Goal: Information Seeking & Learning: Learn about a topic

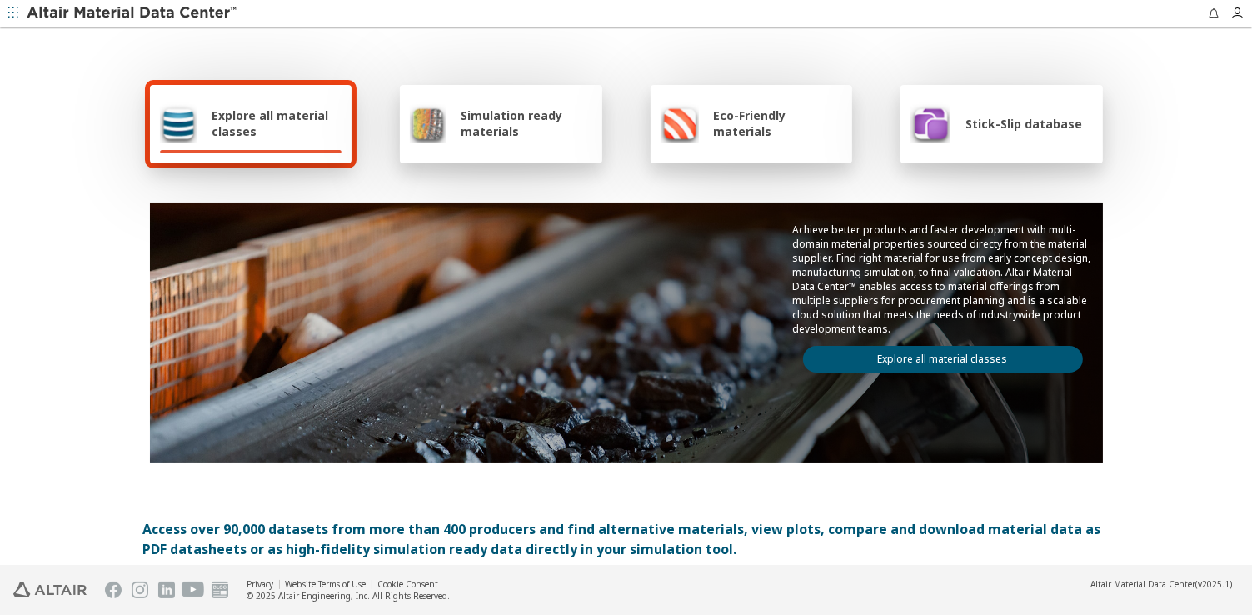
click at [254, 107] on span "Explore all material classes" at bounding box center [277, 123] width 130 height 32
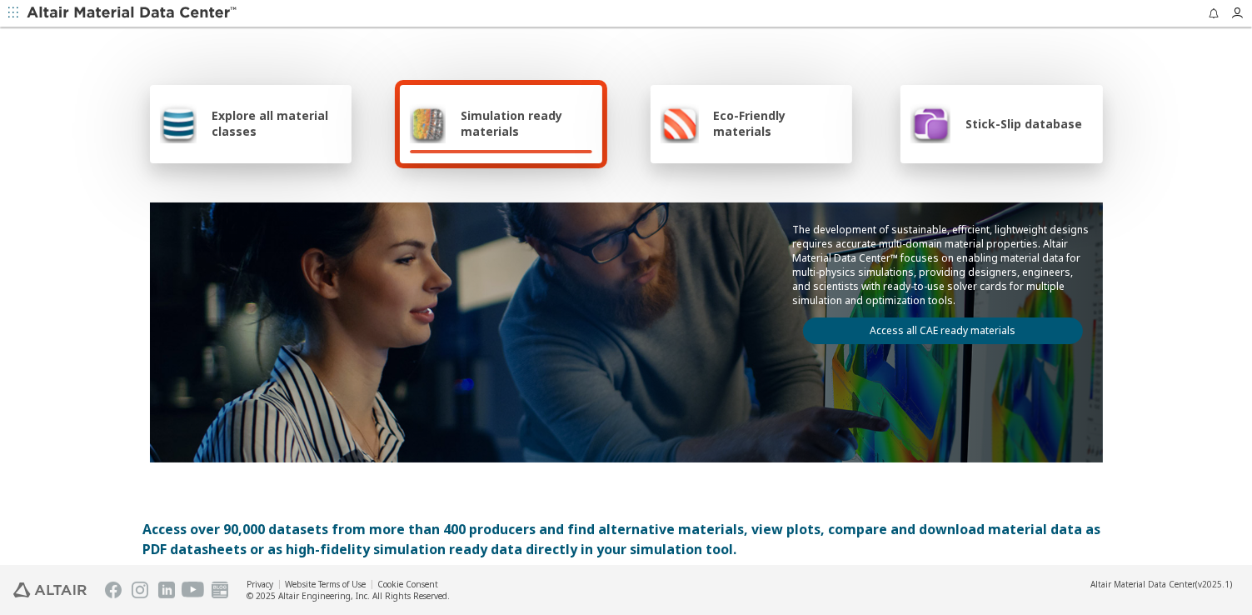
click at [247, 102] on div "Explore all material classes" at bounding box center [251, 124] width 202 height 78
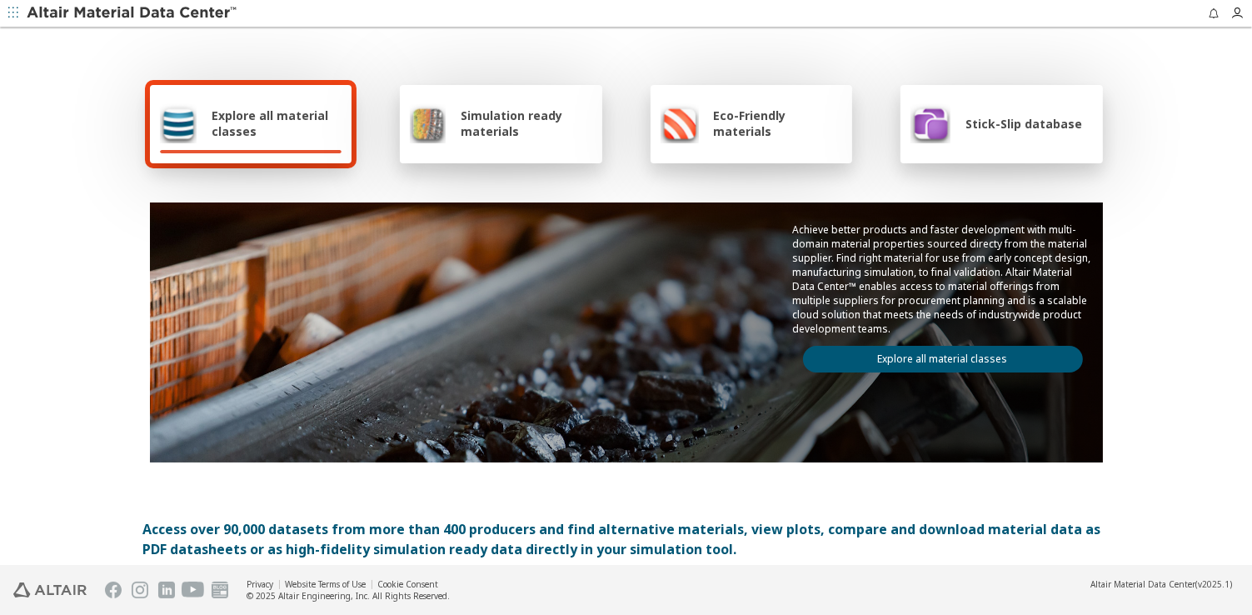
drag, startPoint x: 920, startPoint y: 382, endPoint x: 912, endPoint y: 362, distance: 20.6
click at [962, 372] on link "Explore all material classes" at bounding box center [943, 359] width 280 height 27
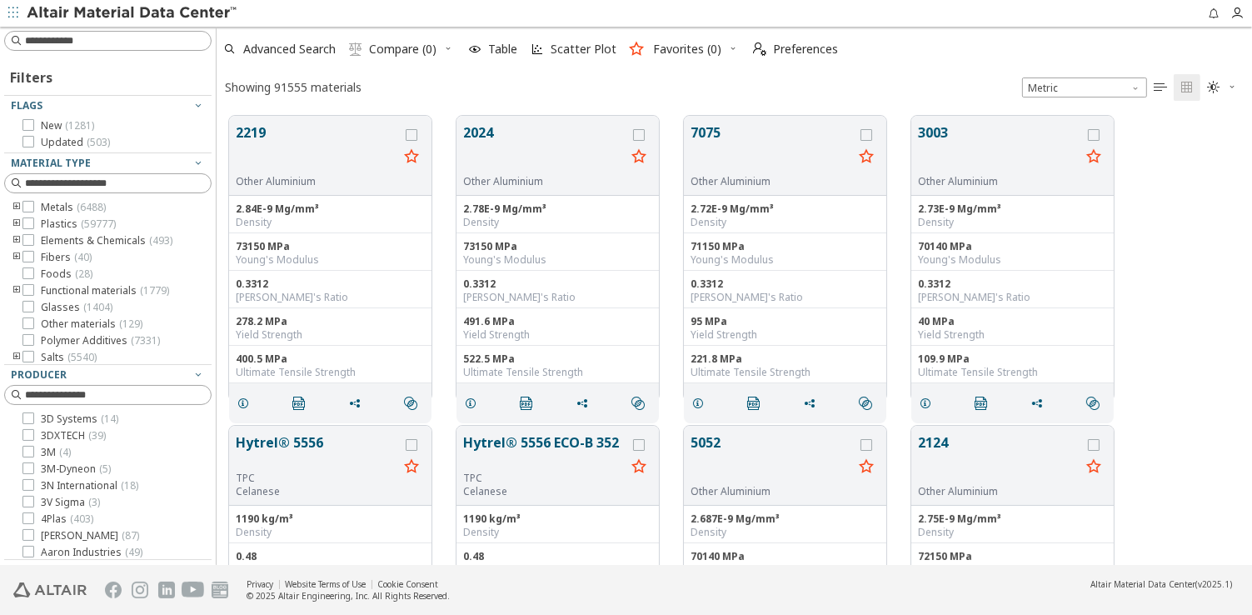
scroll to position [452, 1026]
click at [131, 38] on input at bounding box center [118, 40] width 186 height 17
paste input "********"
type input "********"
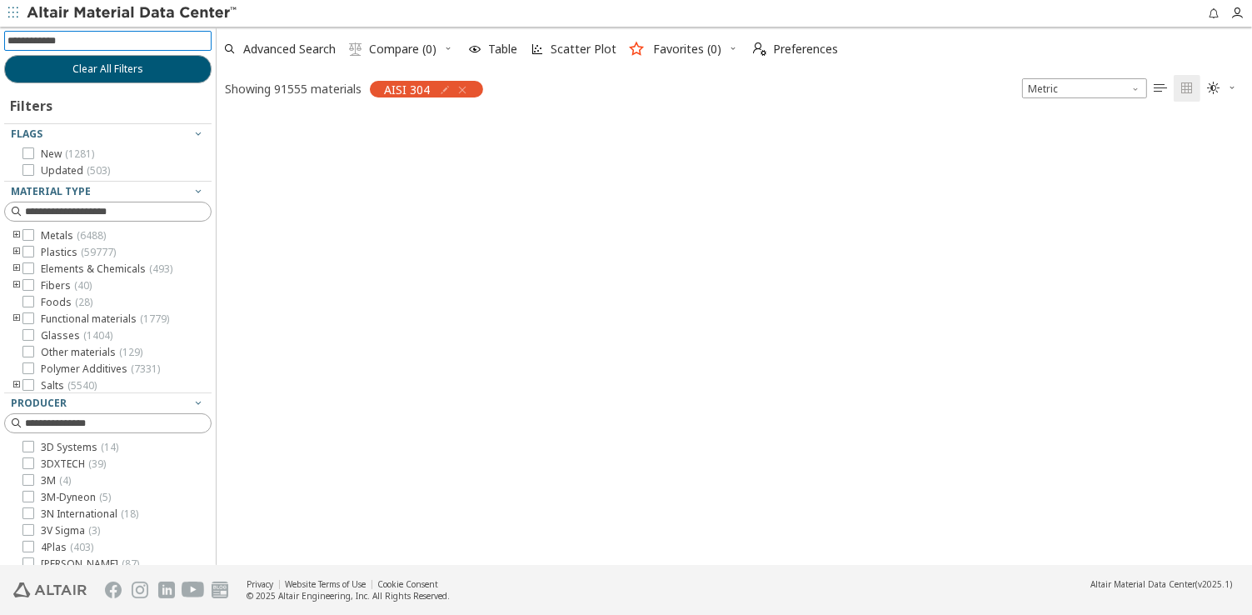
scroll to position [11, 10]
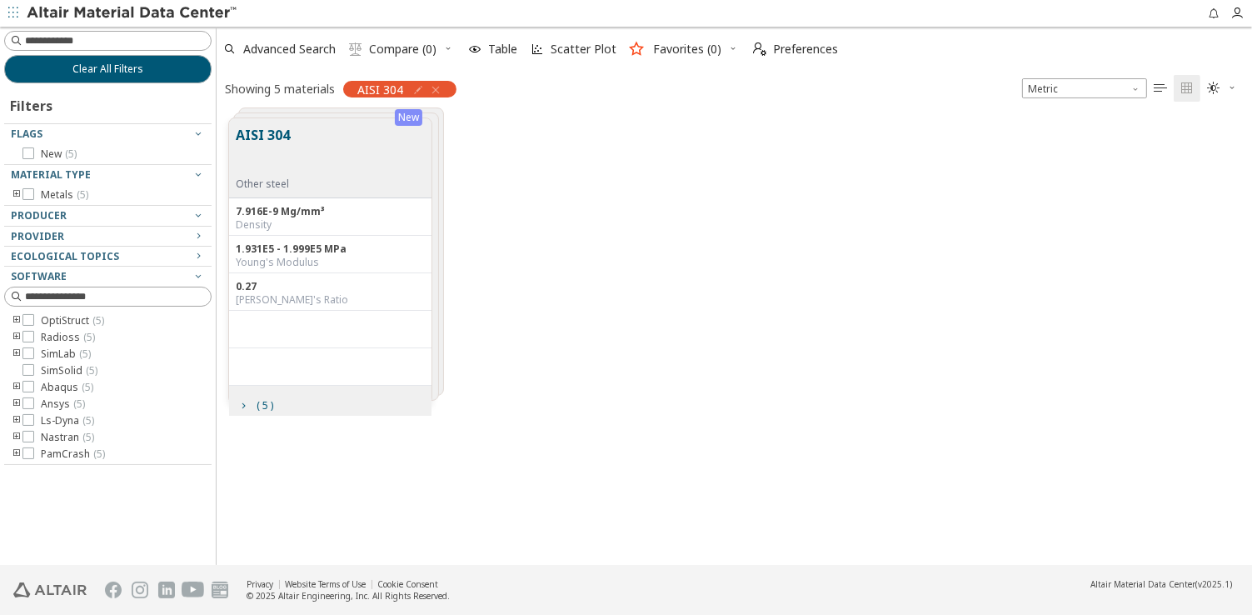
click at [261, 140] on button "AISI 304" at bounding box center [263, 151] width 54 height 52
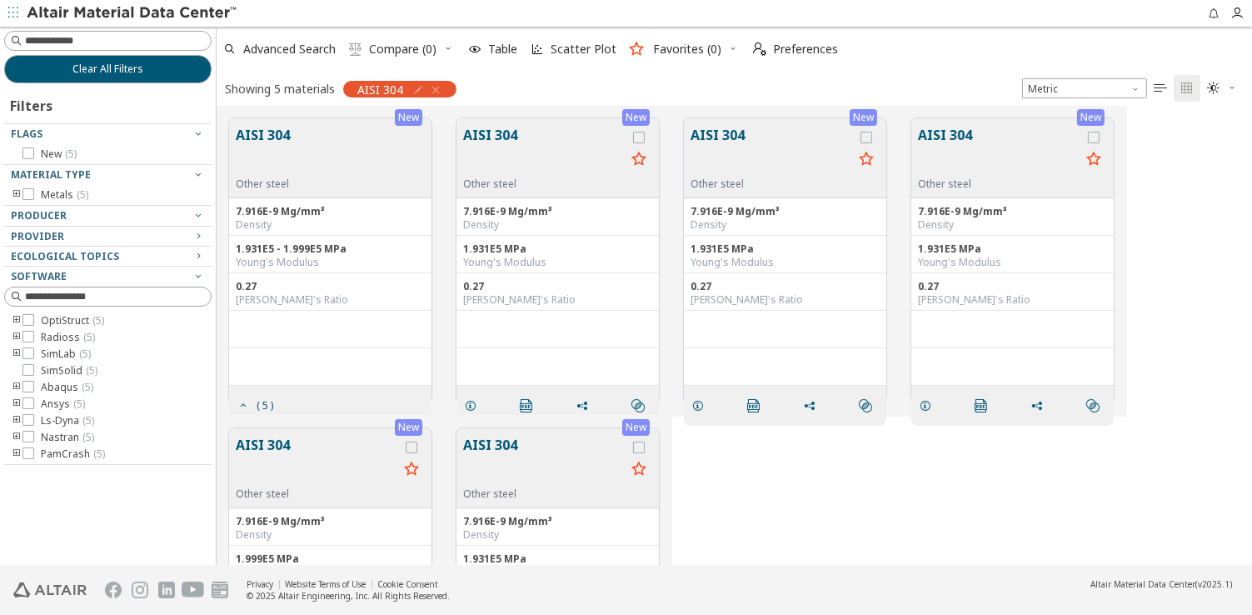
click at [267, 137] on button "AISI 304" at bounding box center [263, 151] width 54 height 52
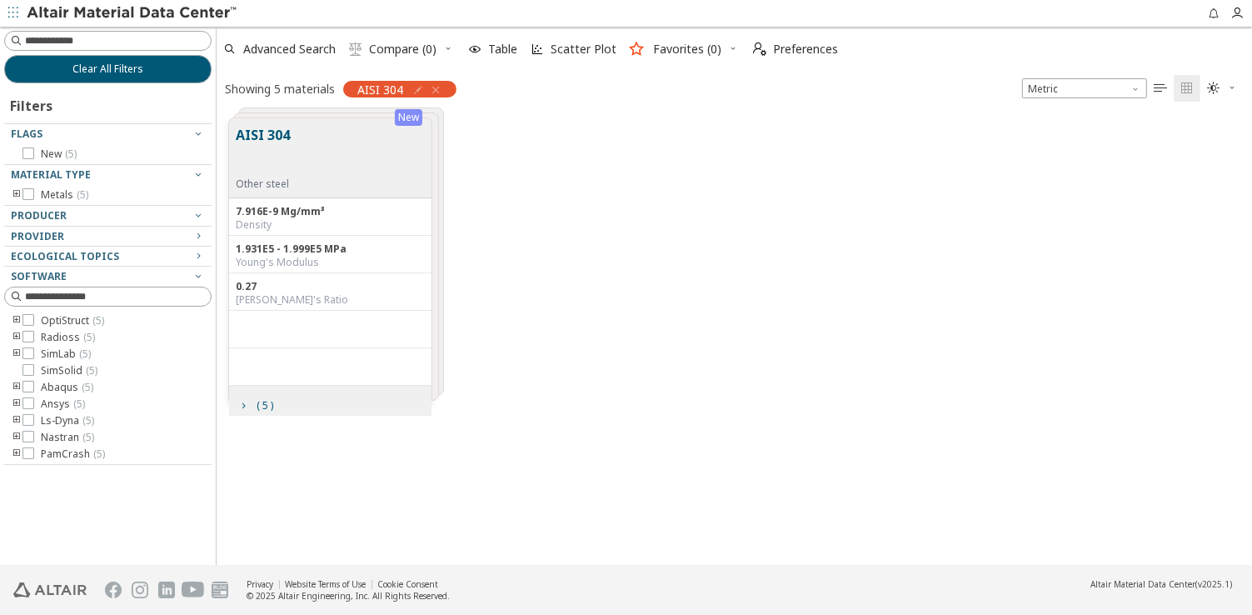
click at [267, 137] on button "AISI 304" at bounding box center [263, 151] width 54 height 52
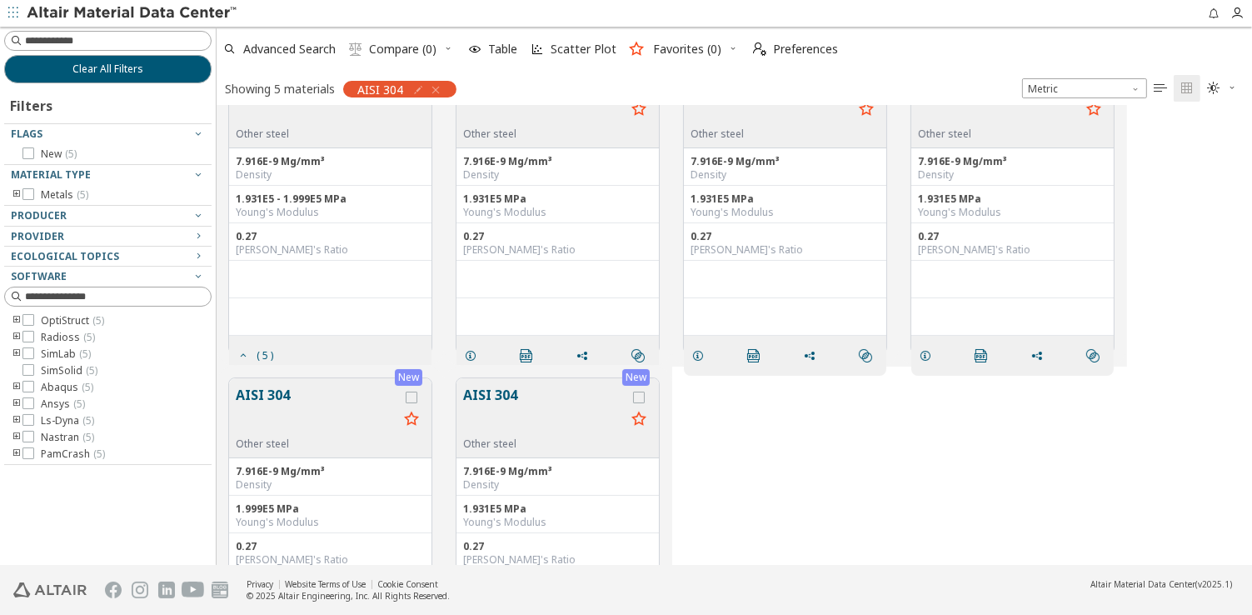
scroll to position [67, 0]
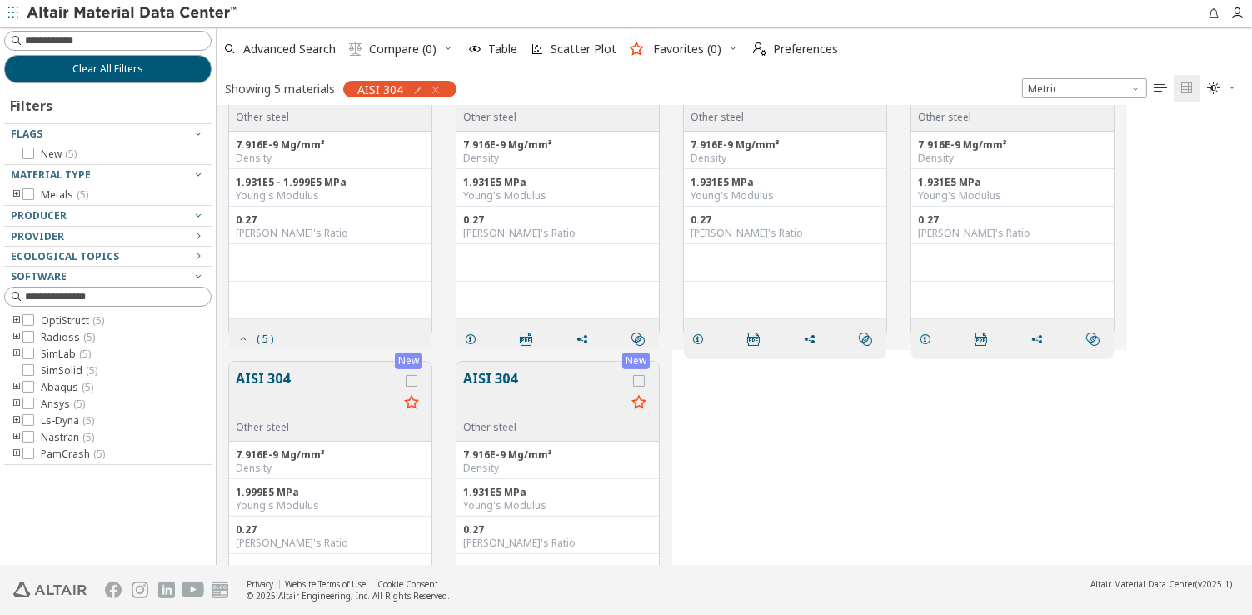
click at [278, 418] on button "AISI 304" at bounding box center [317, 394] width 162 height 52
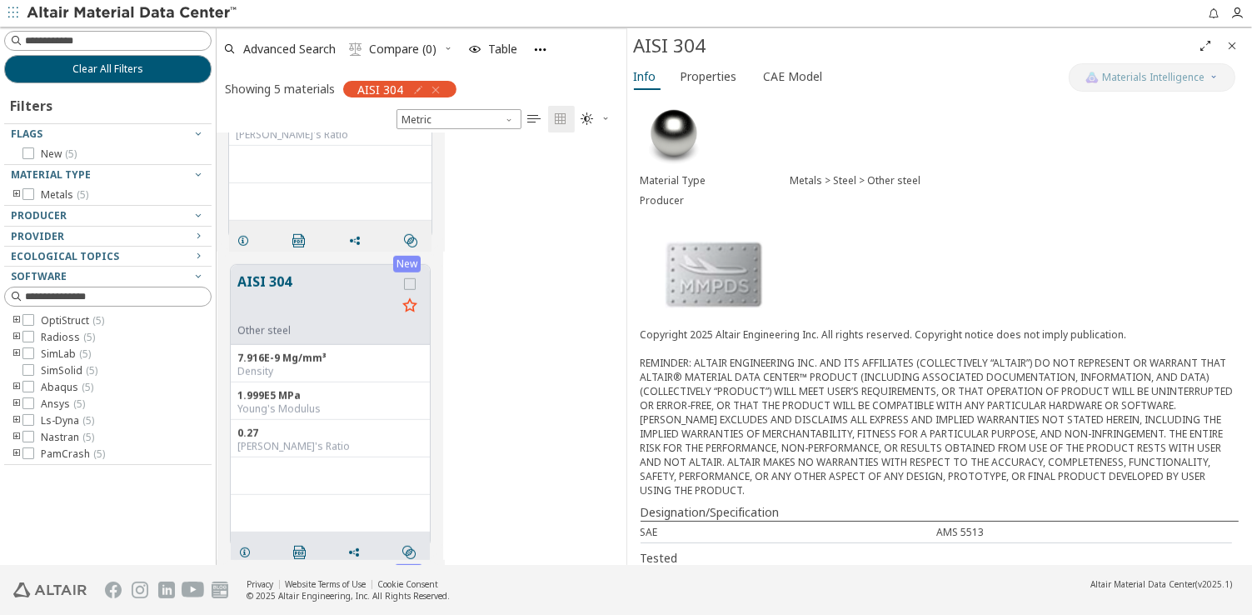
scroll to position [8, 0]
click at [727, 77] on span "Properties" at bounding box center [709, 76] width 57 height 27
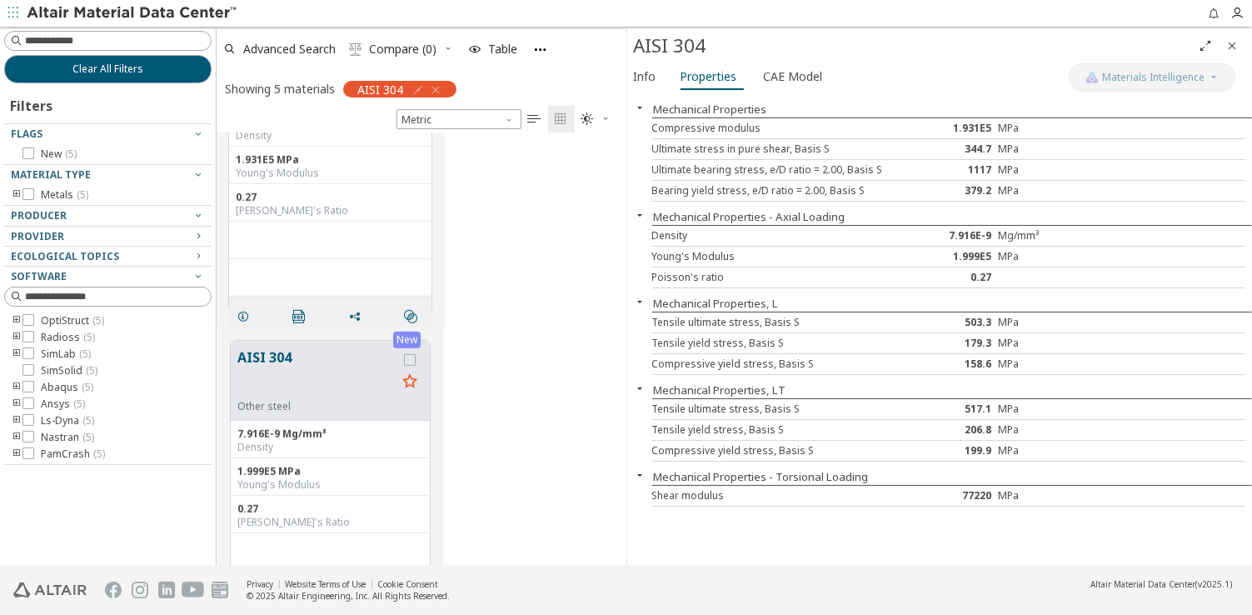
scroll to position [988, 0]
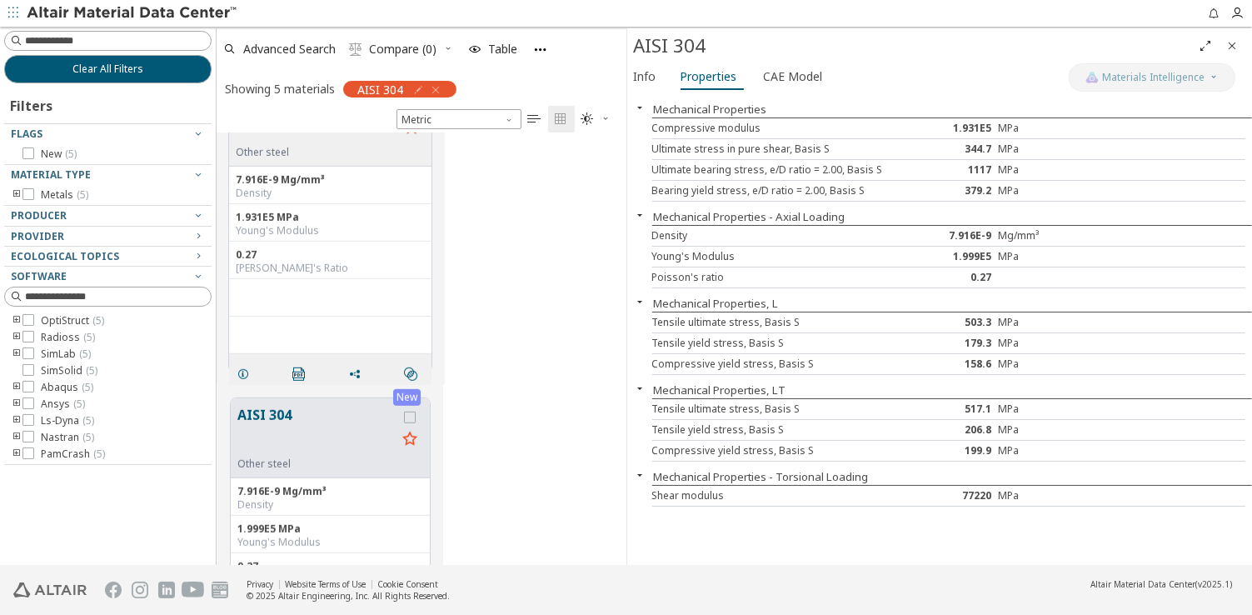
click at [312, 242] on div "0.27 Poisson's Ratio" at bounding box center [330, 260] width 202 height 37
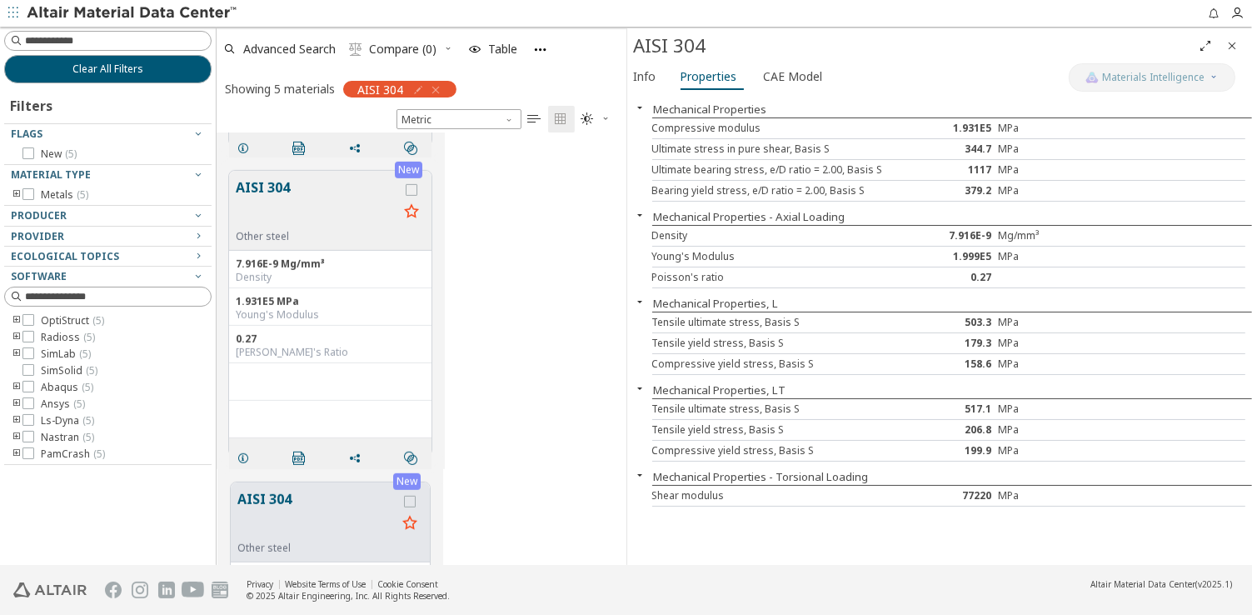
scroll to position [855, 0]
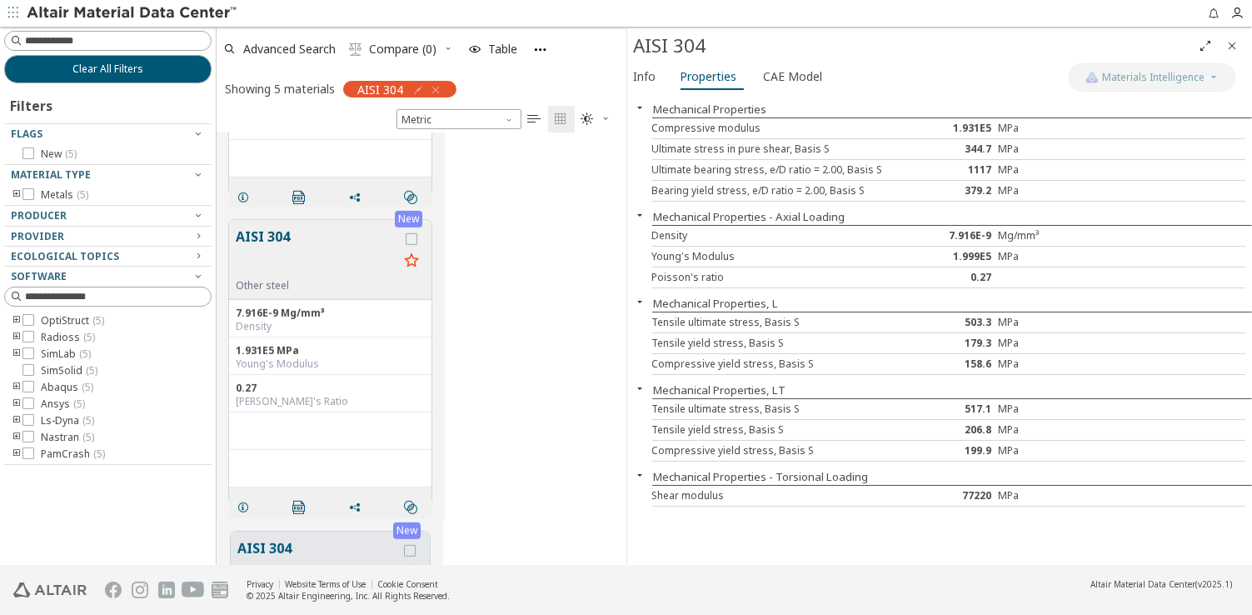
click at [292, 253] on button "AISI 304" at bounding box center [317, 253] width 162 height 52
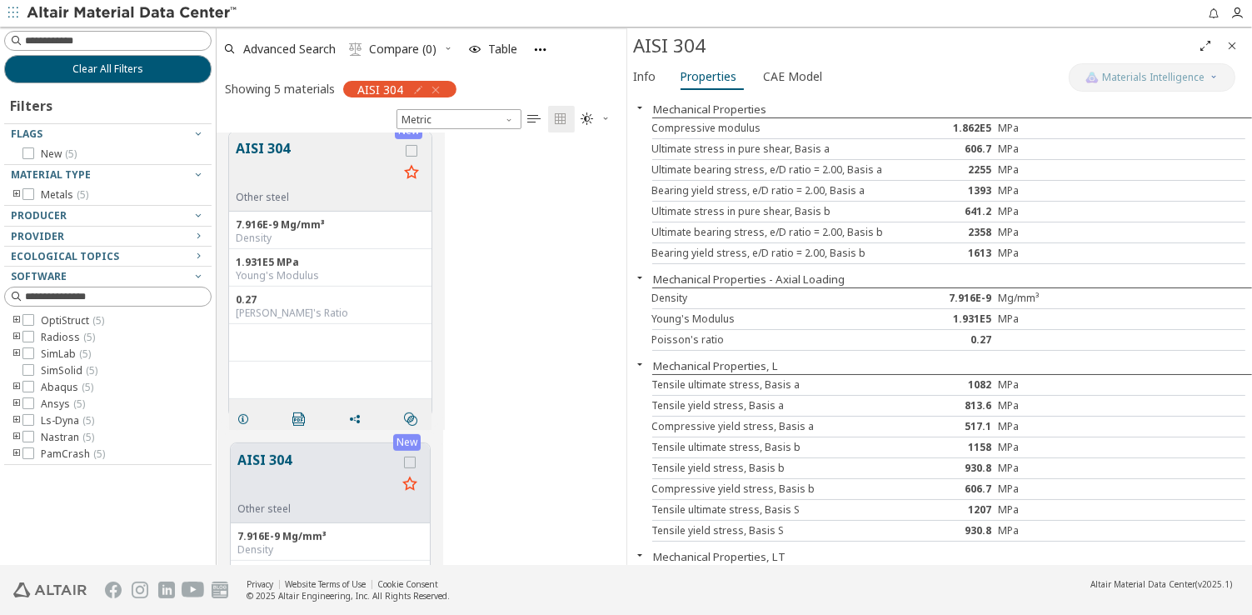
scroll to position [588, 0]
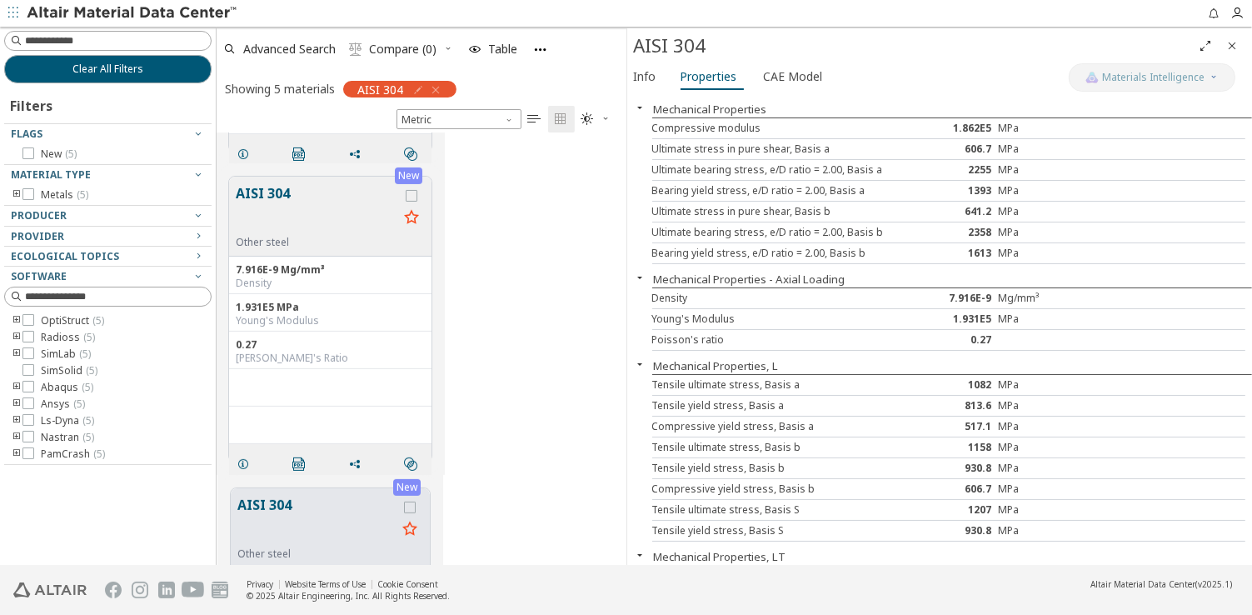
click at [274, 202] on button "AISI 304" at bounding box center [317, 209] width 162 height 52
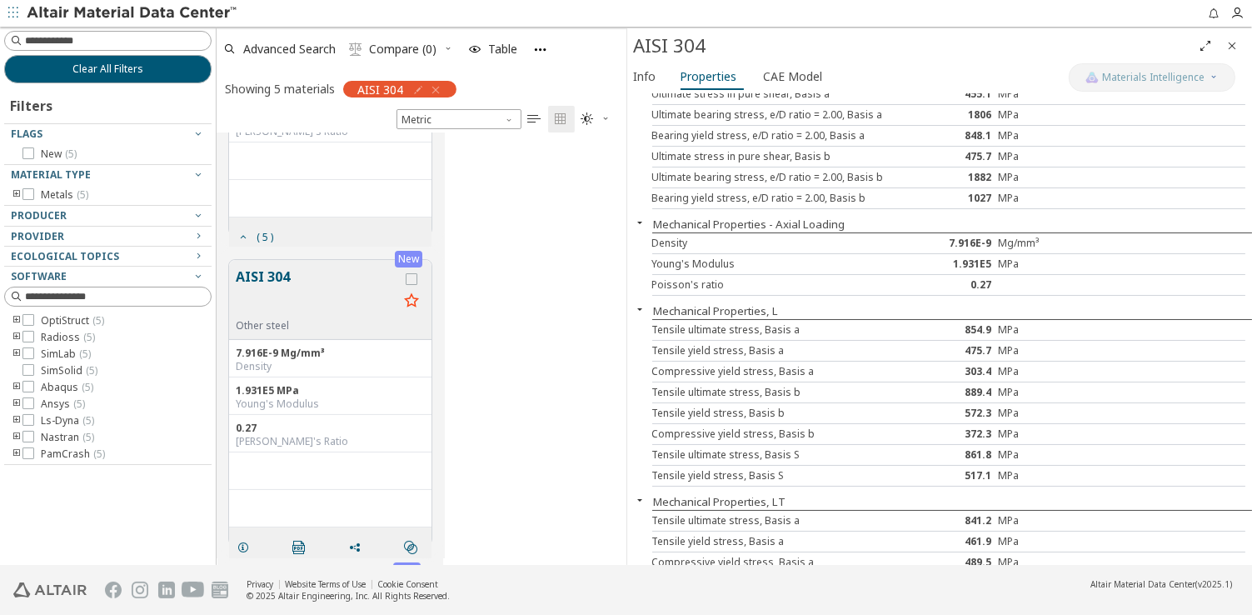
scroll to position [188, 0]
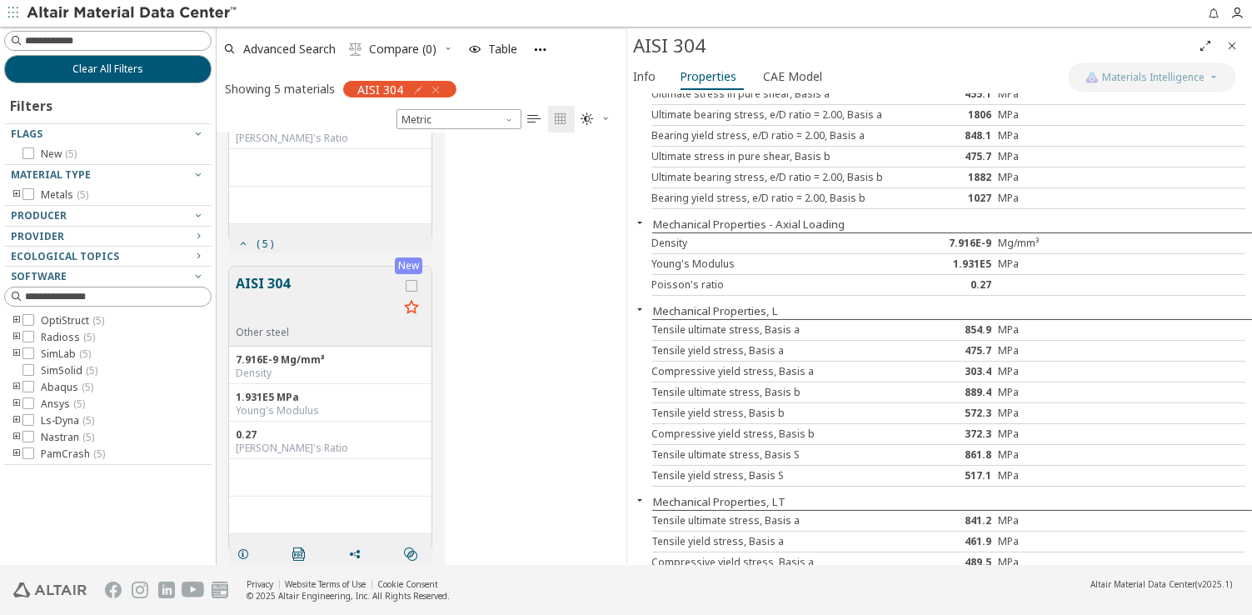
click at [274, 278] on button "AISI 304" at bounding box center [317, 299] width 162 height 52
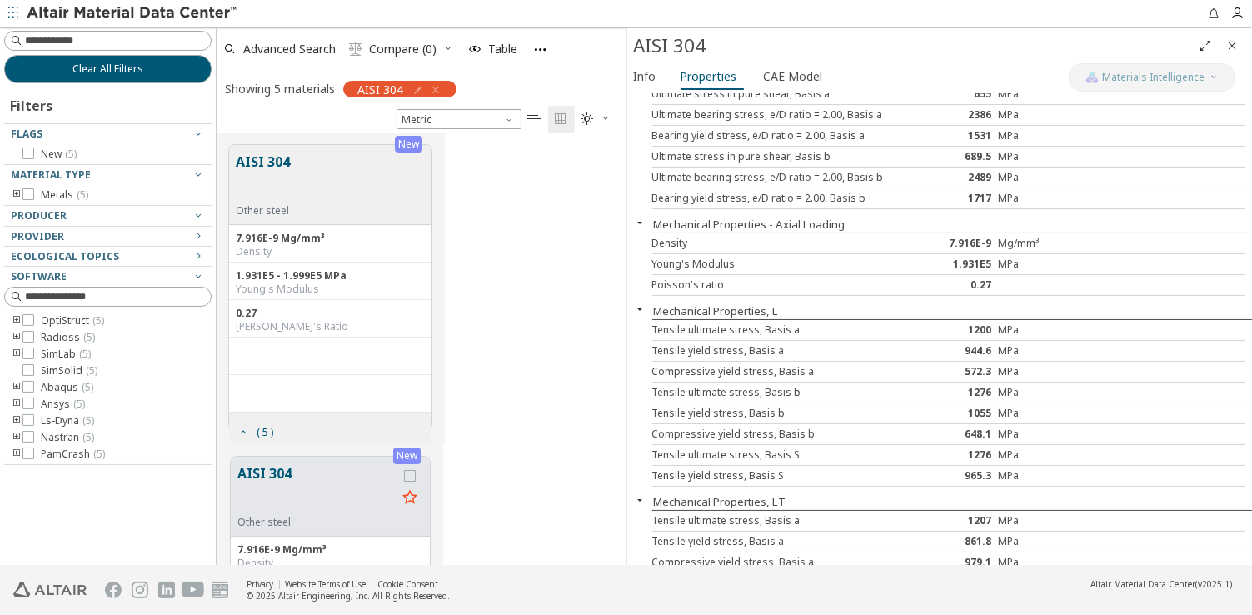
click at [257, 162] on button "AISI 304" at bounding box center [263, 178] width 54 height 52
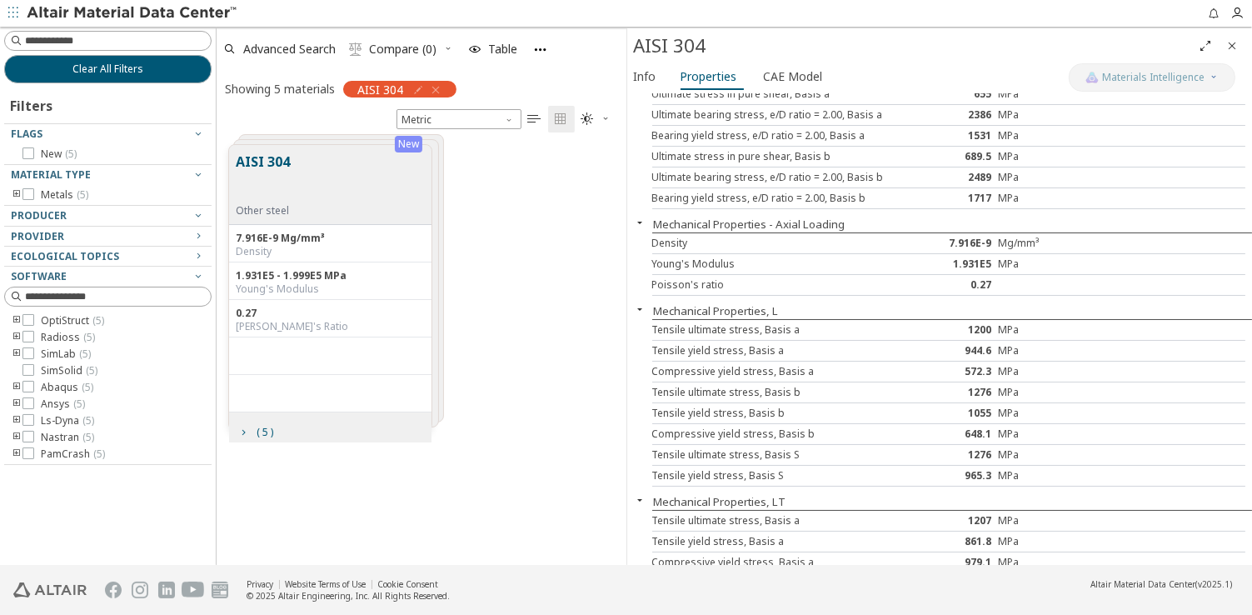
click at [337, 163] on div "AISI 304 Other steel" at bounding box center [330, 185] width 202 height 80
click at [252, 157] on button "AISI 304" at bounding box center [263, 178] width 54 height 52
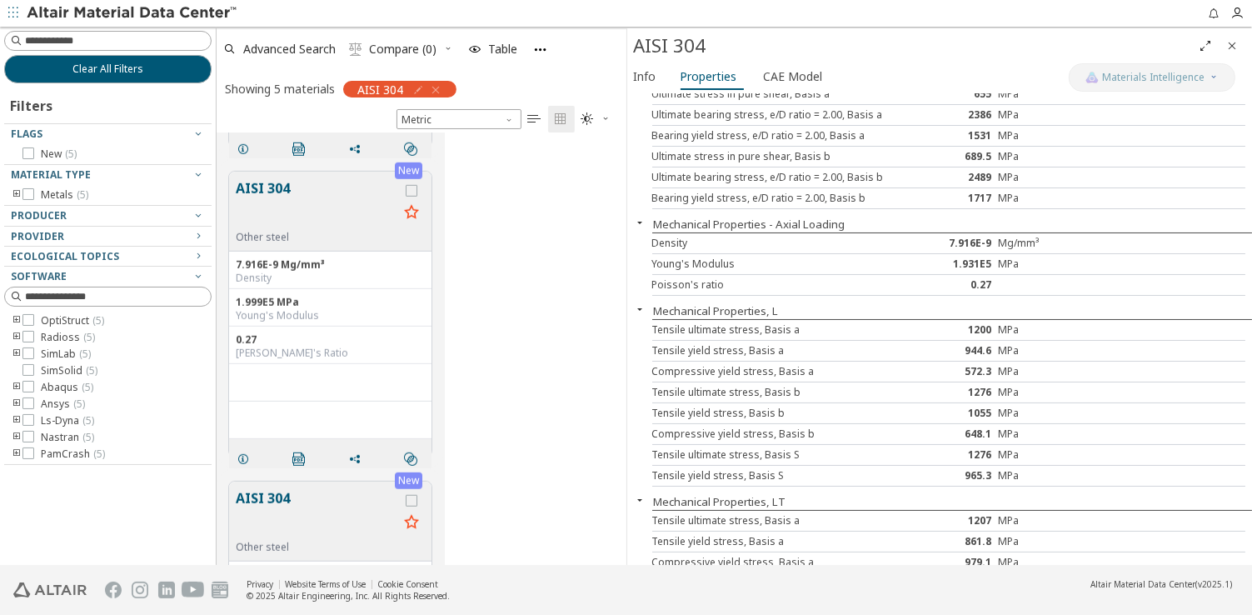
scroll to position [1400, 0]
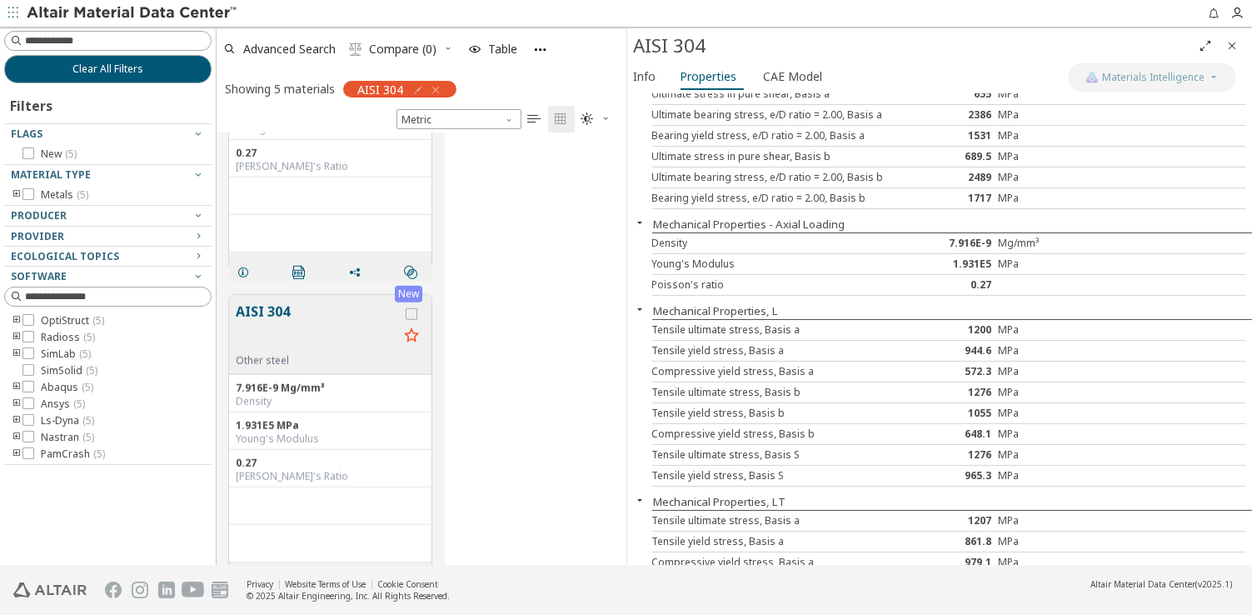
click at [252, 306] on button "AISI 304" at bounding box center [317, 328] width 162 height 52
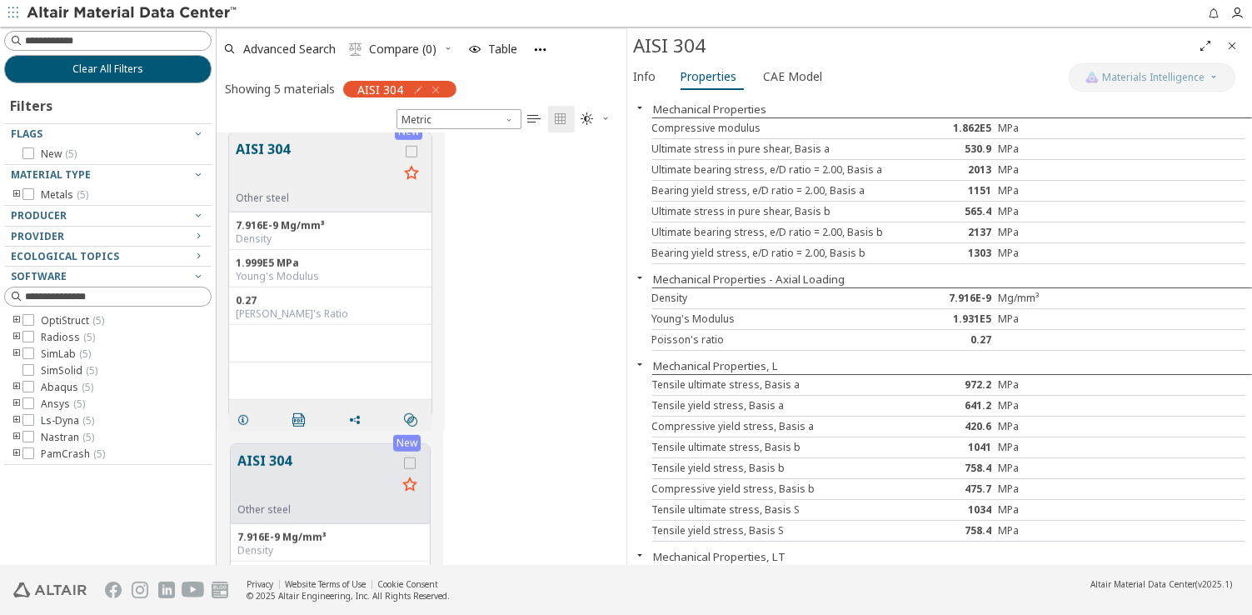
scroll to position [1227, 0]
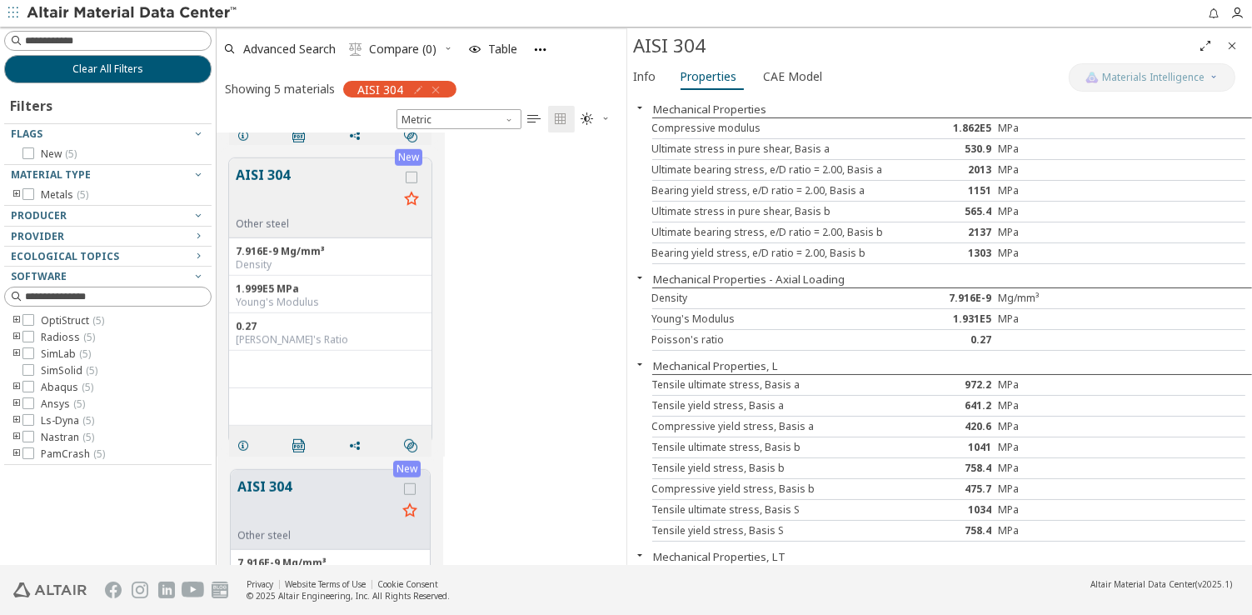
click at [228, 168] on div "New AISI 304 Other steel 7.916E-9 Mg/mm³ Density 1.999E5 MPa Young's Modulus 0.…" at bounding box center [330, 300] width 204 height 287
click at [245, 168] on button "AISI 304" at bounding box center [317, 191] width 162 height 52
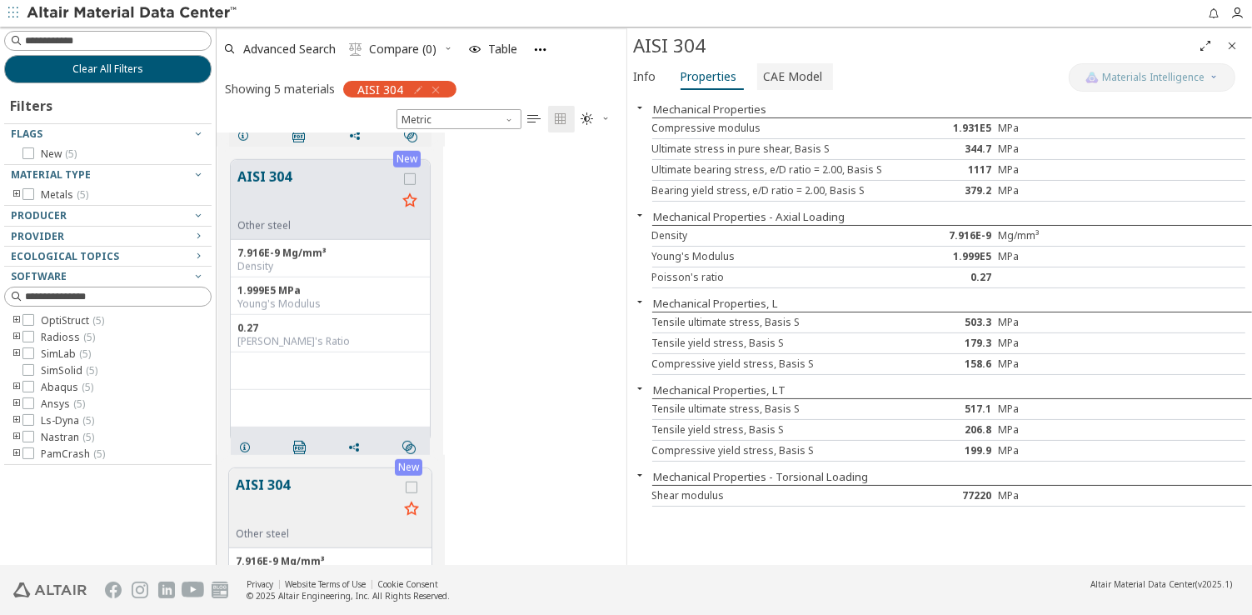
click at [792, 72] on span "CAE Model" at bounding box center [793, 76] width 59 height 27
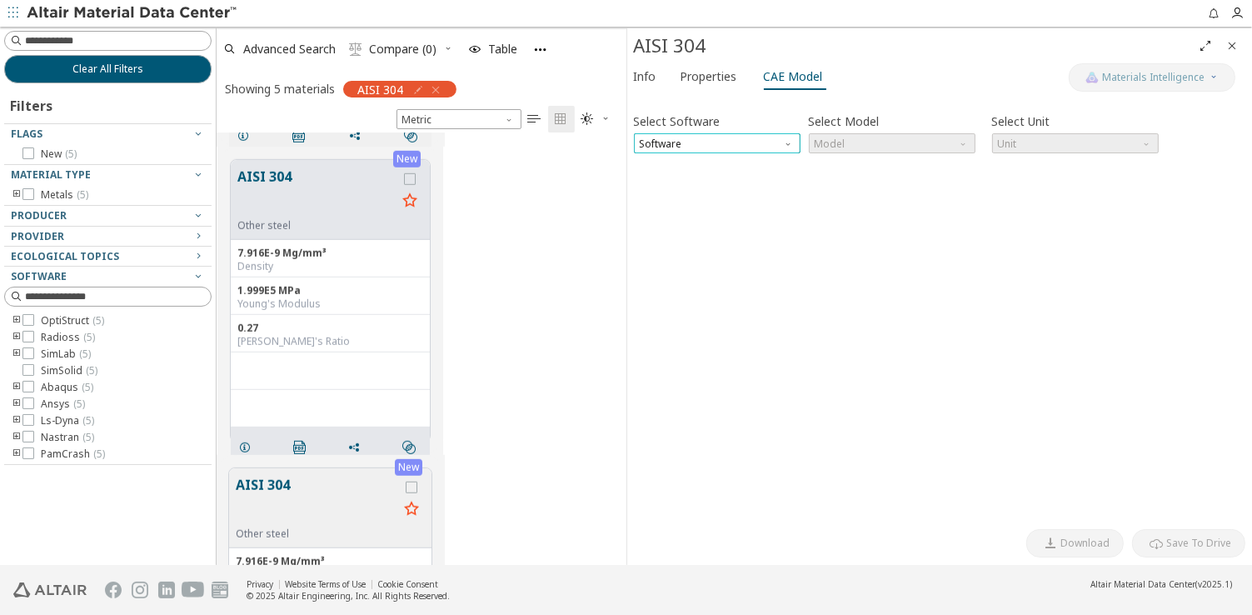
click at [787, 145] on span "Software" at bounding box center [717, 143] width 167 height 20
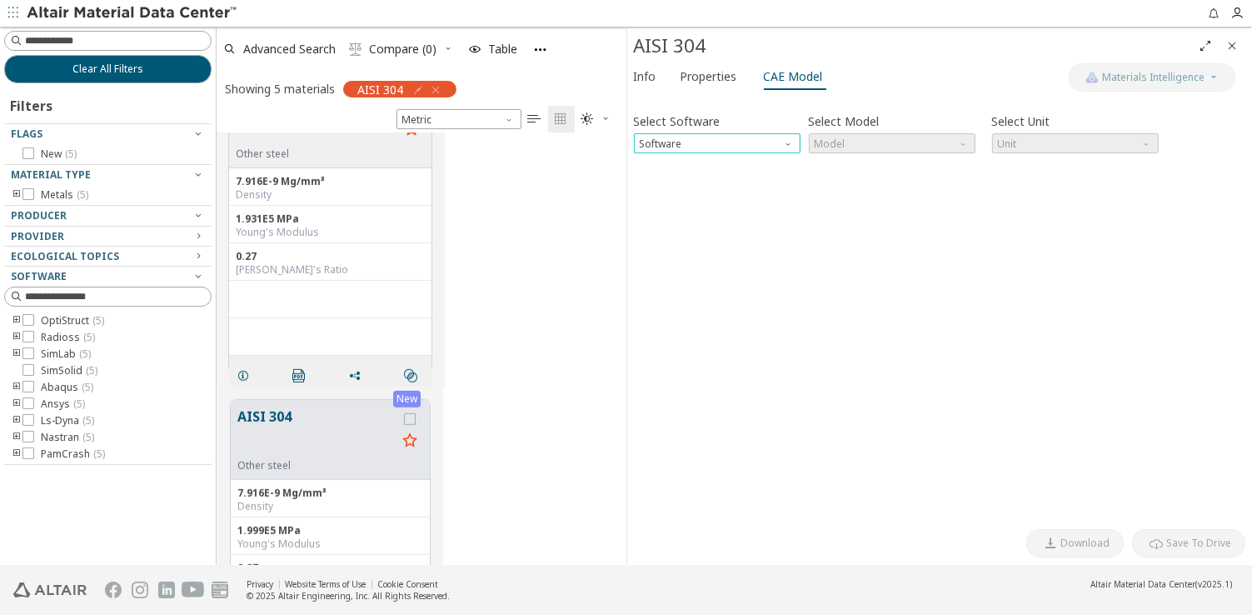
scroll to position [893, 0]
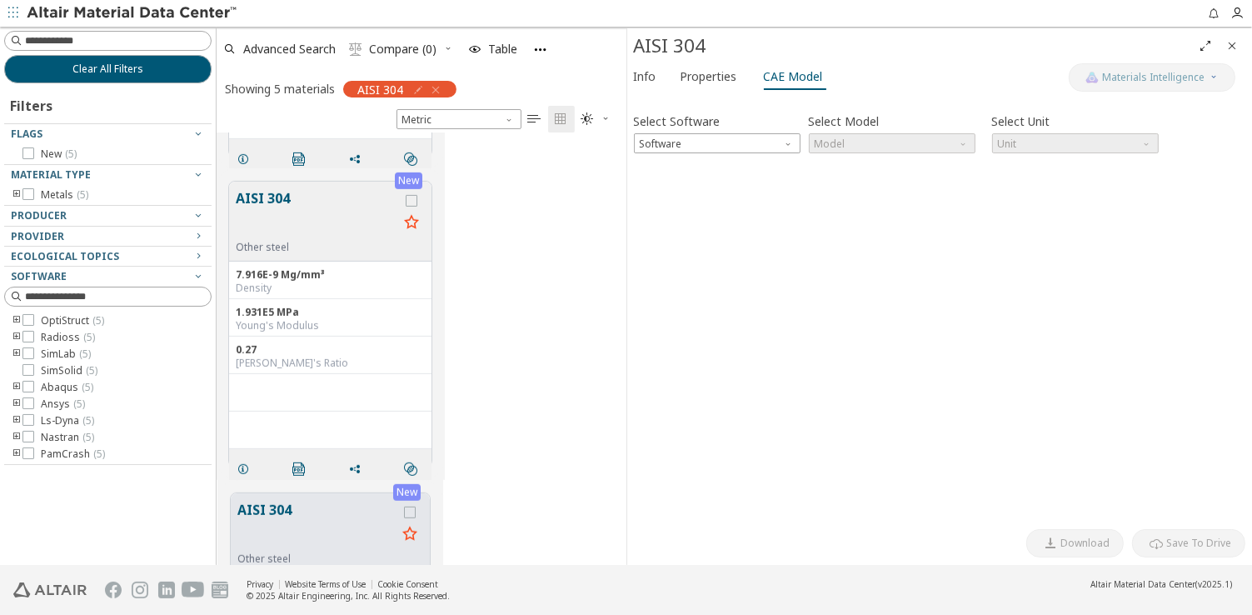
click at [291, 192] on button "AISI 304" at bounding box center [317, 214] width 162 height 52
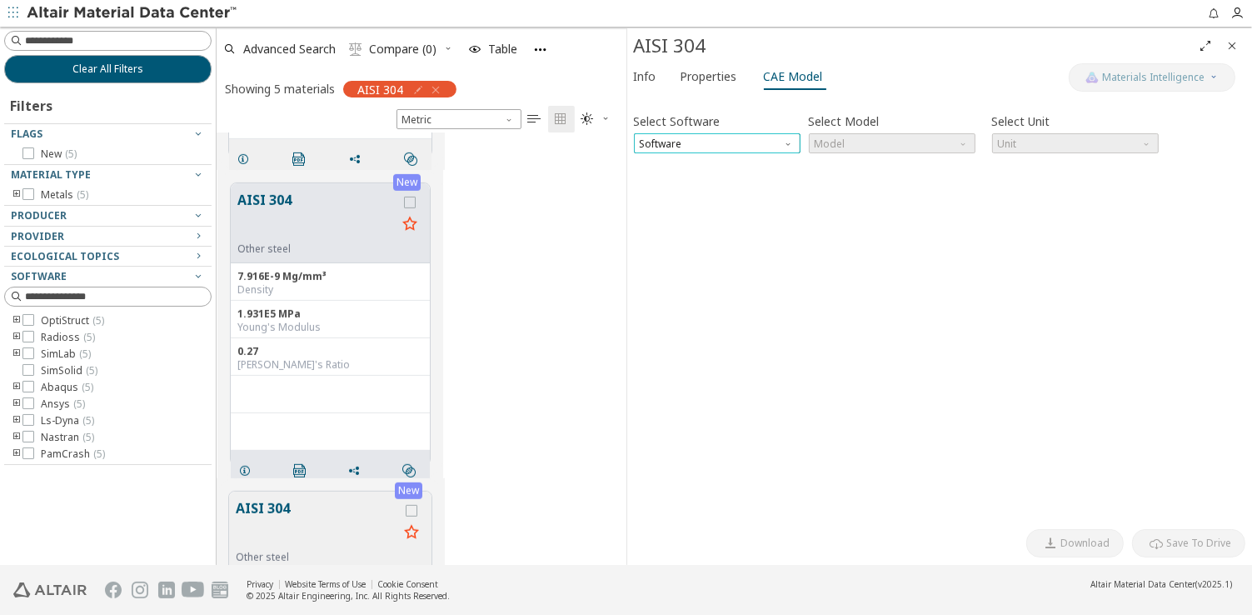
click at [782, 147] on span "Software" at bounding box center [717, 143] width 167 height 20
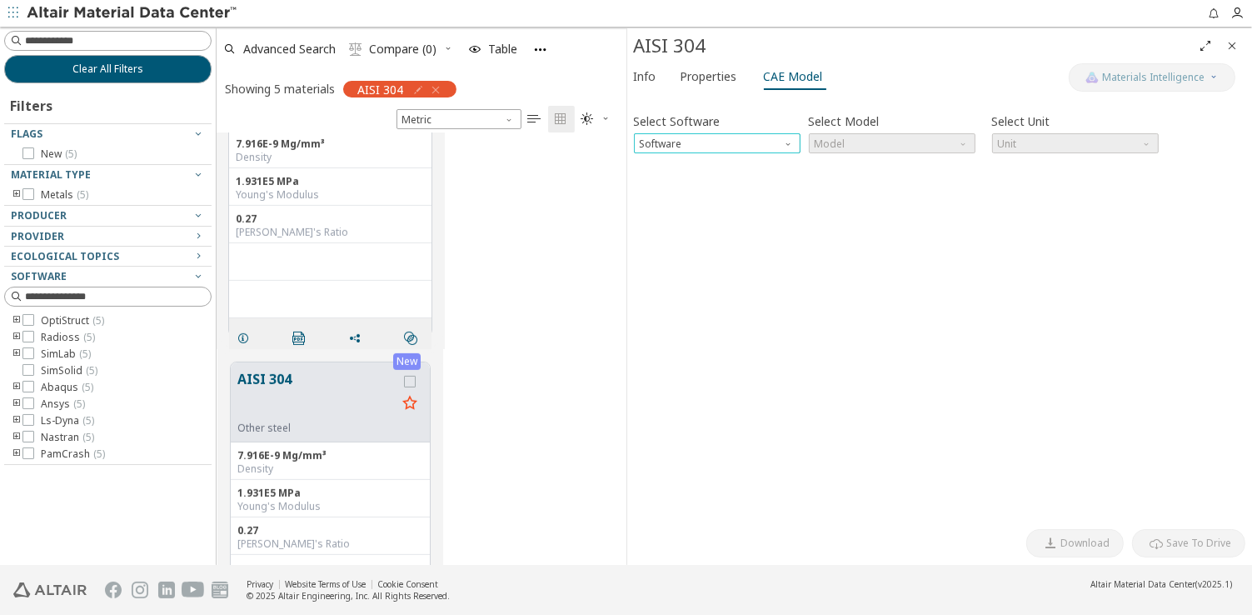
scroll to position [693, 0]
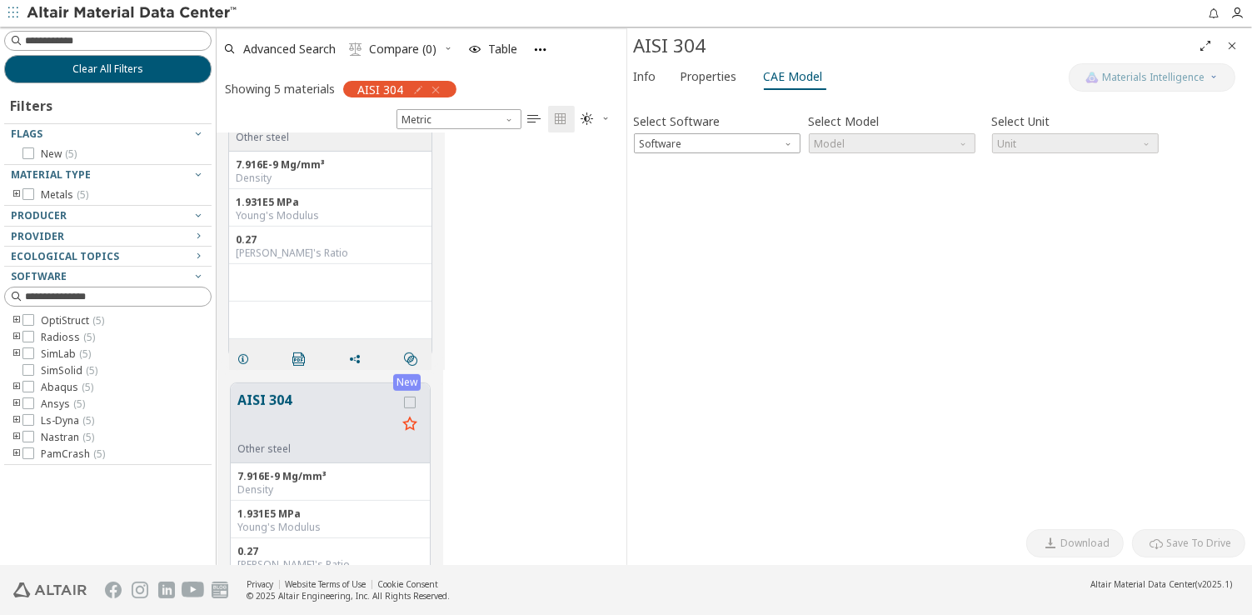
click at [17, 339] on icon "toogle group" at bounding box center [17, 337] width 12 height 13
click at [20, 452] on icon "toogle group" at bounding box center [17, 453] width 12 height 13
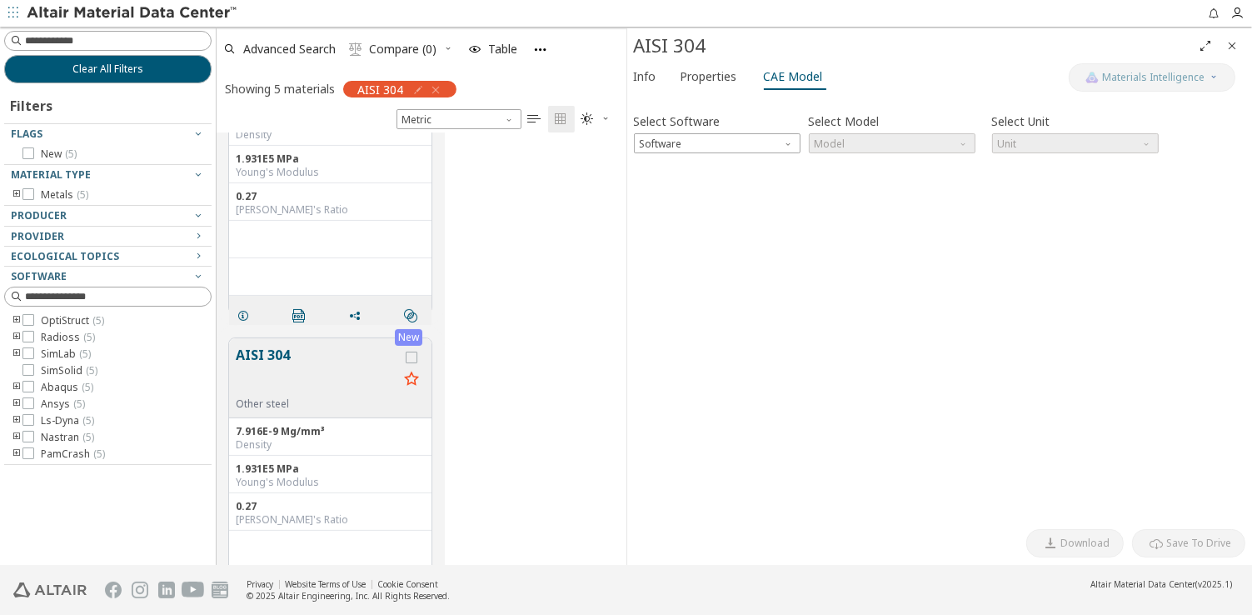
scroll to position [160, 0]
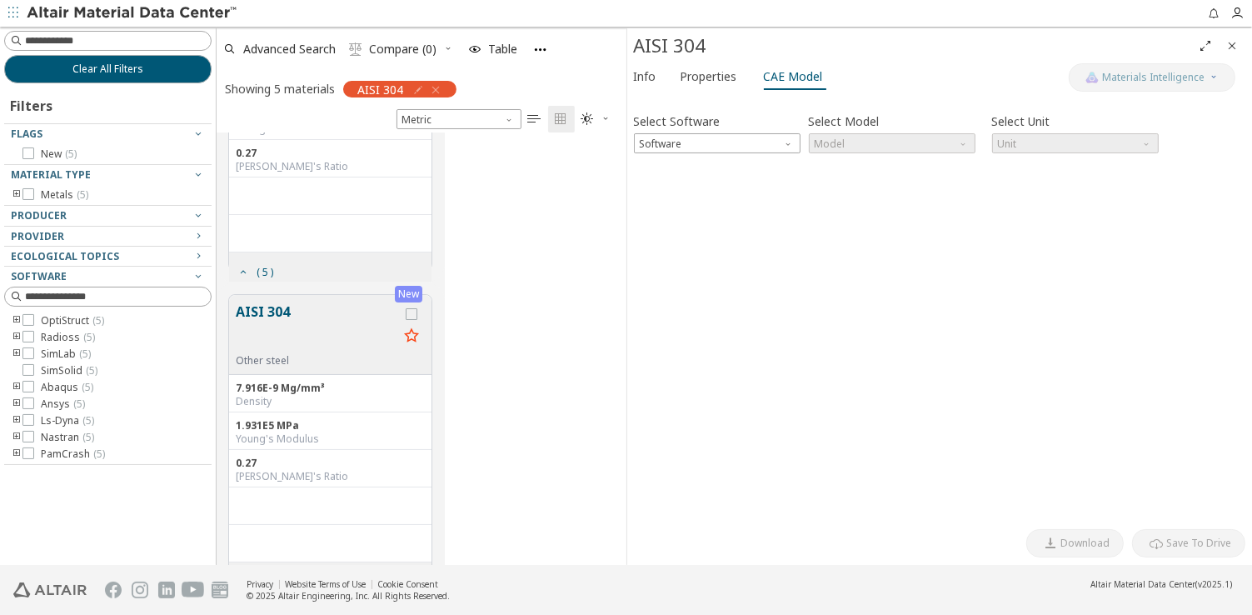
drag, startPoint x: 291, startPoint y: 221, endPoint x: 281, endPoint y: 228, distance: 12.5
drag, startPoint x: 252, startPoint y: 172, endPoint x: 262, endPoint y: 166, distance: 12.7
drag, startPoint x: 262, startPoint y: 166, endPoint x: 247, endPoint y: 162, distance: 16.4
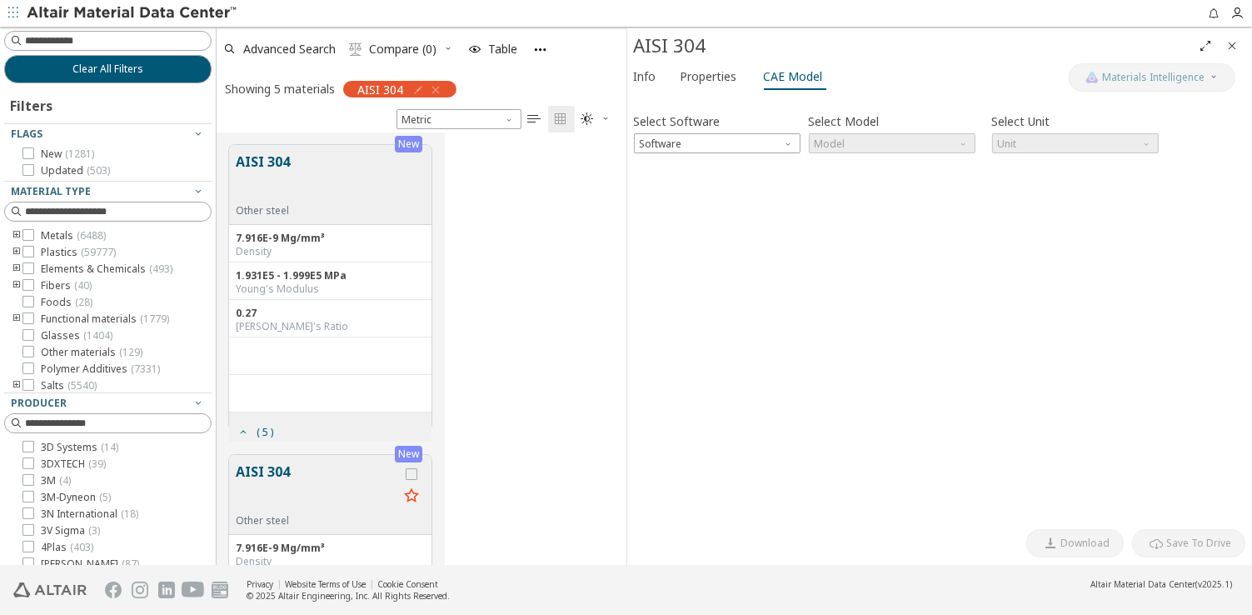
scroll to position [422, 399]
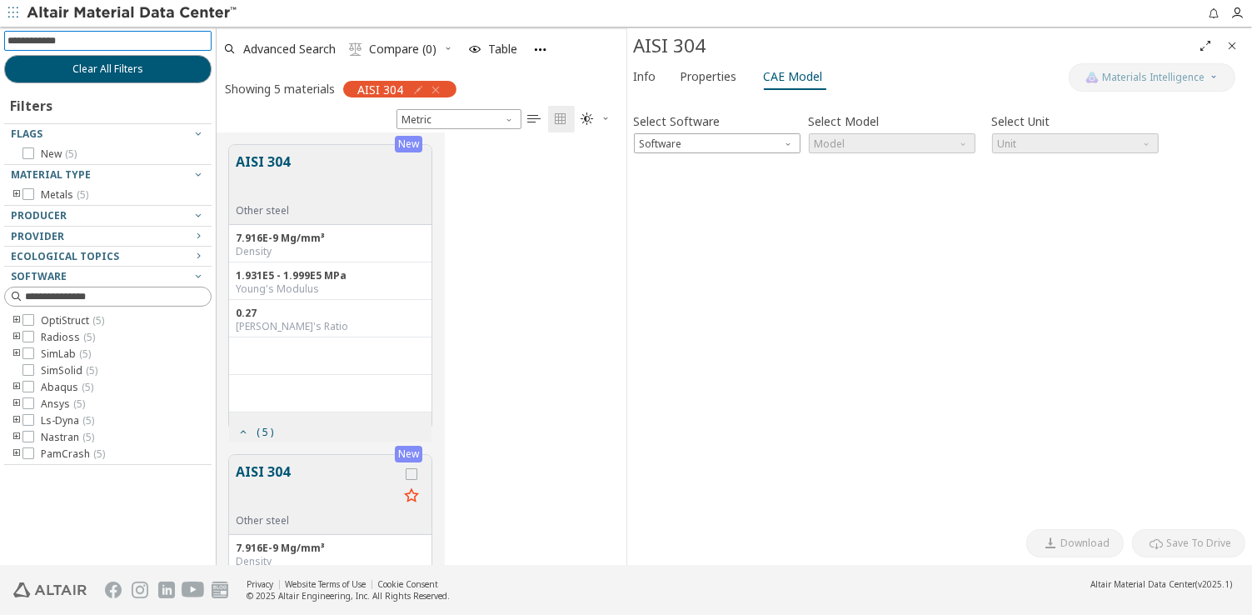
click at [85, 12] on img at bounding box center [133, 13] width 212 height 17
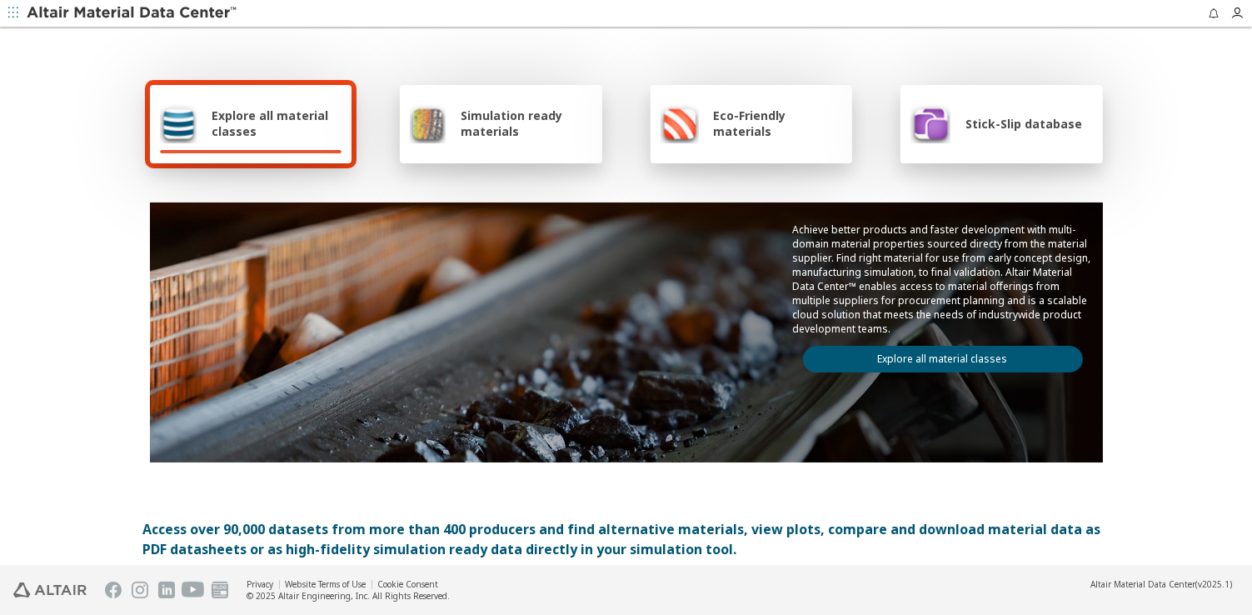
click at [440, 102] on div "Simulation ready materials" at bounding box center [501, 124] width 202 height 78
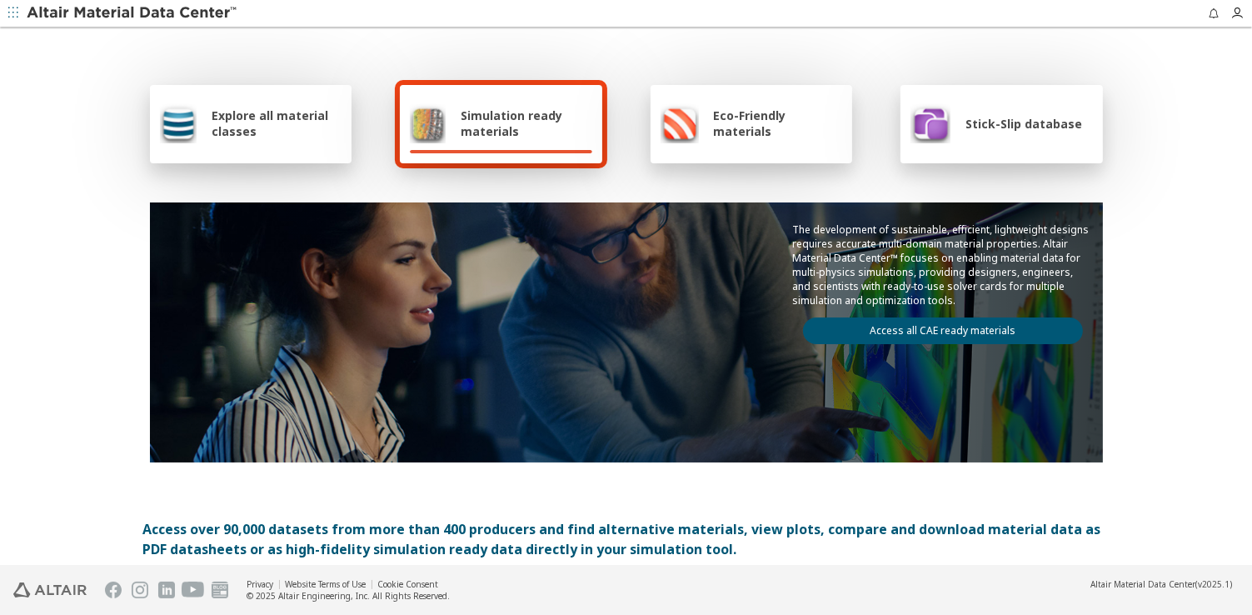
click at [1050, 344] on link "Access all CAE ready materials" at bounding box center [943, 330] width 280 height 27
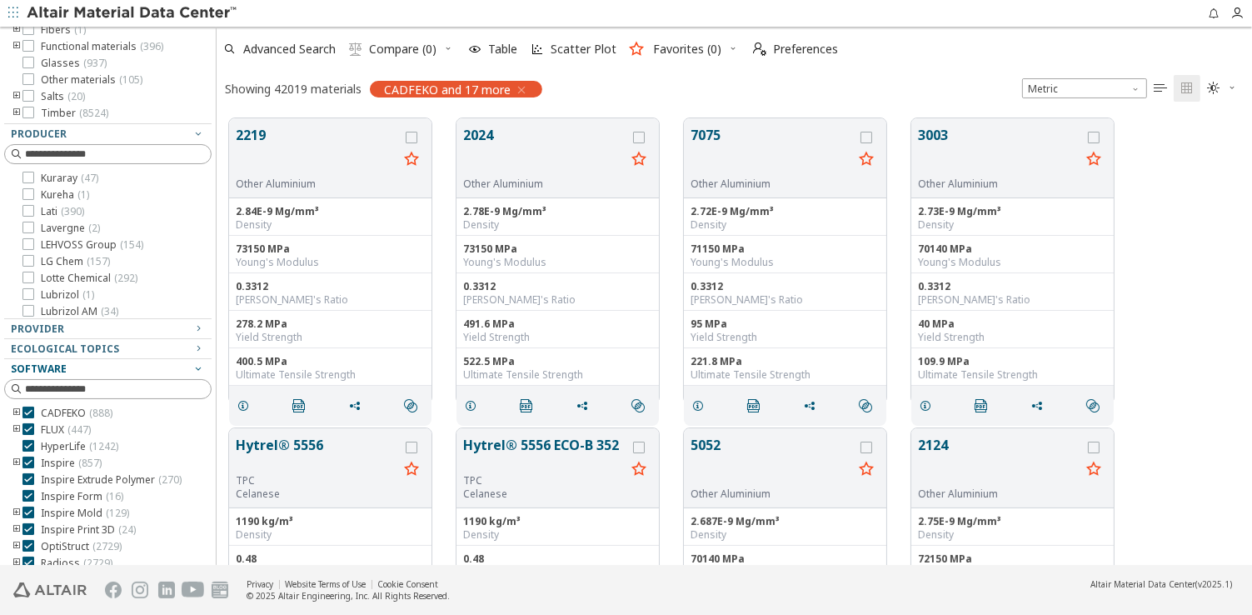
scroll to position [265, 0]
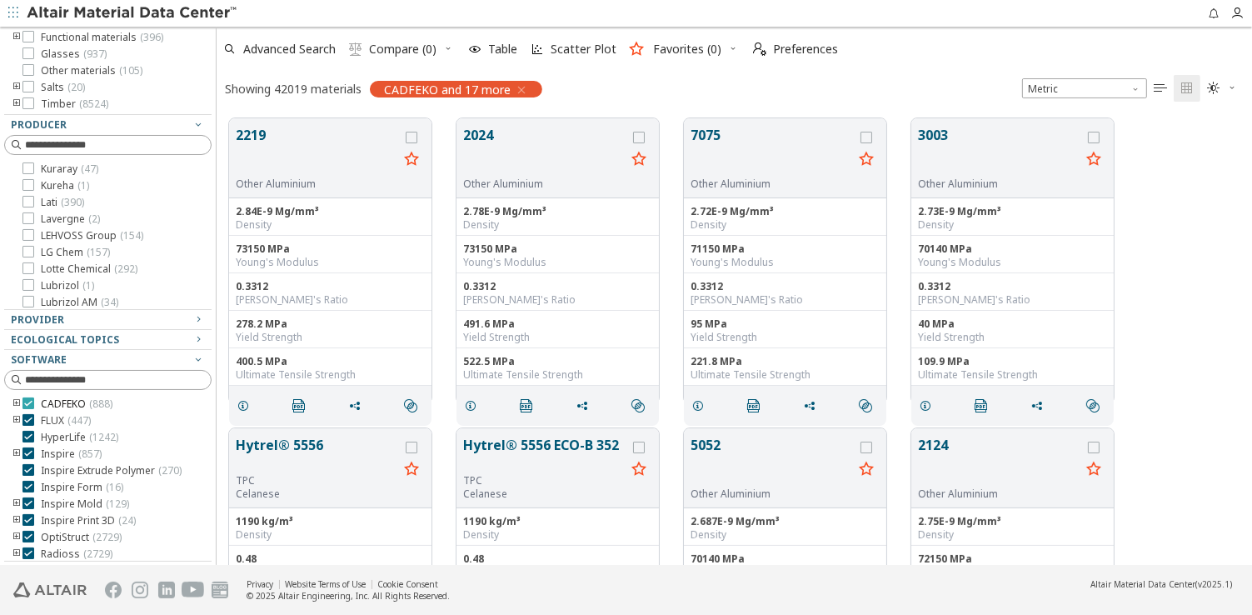
click at [24, 404] on icon at bounding box center [28, 403] width 12 height 12
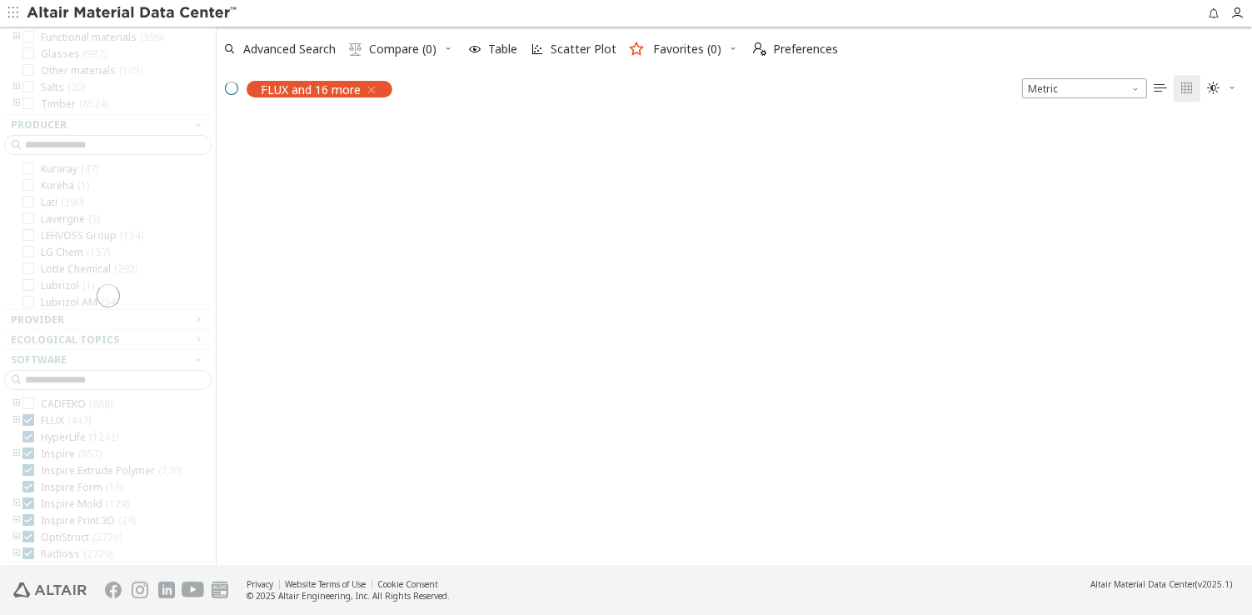
click at [26, 417] on div at bounding box center [108, 296] width 216 height 538
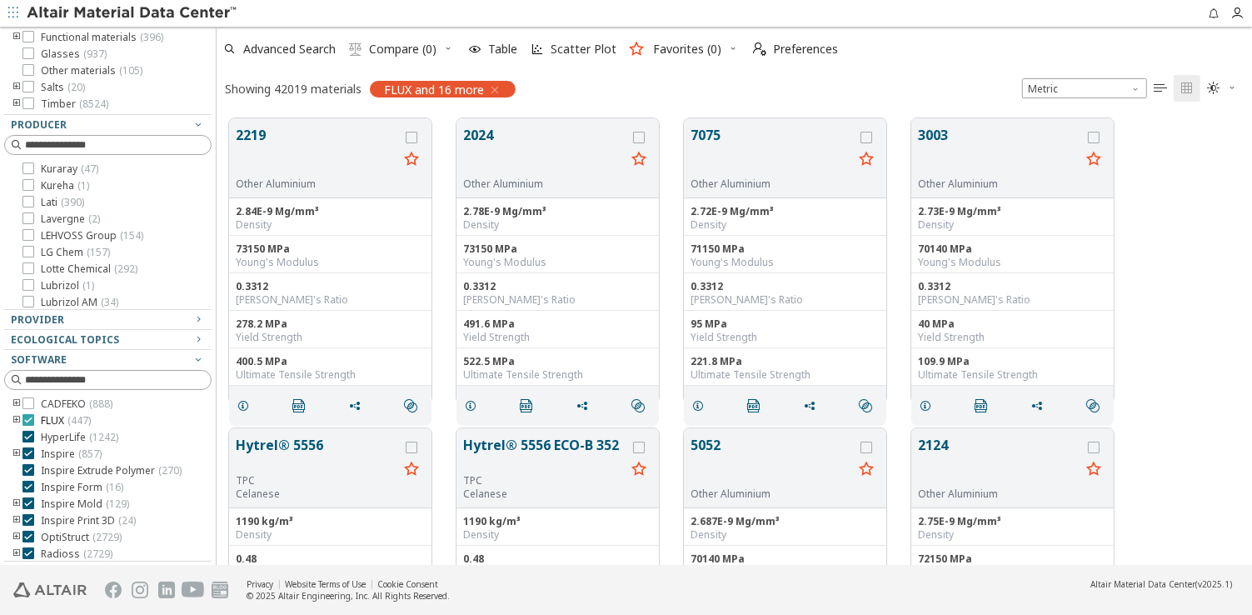
click at [61, 416] on span "FLUX ( 447 )" at bounding box center [66, 420] width 50 height 13
click at [482, 87] on span "HyperLife and 15 more" at bounding box center [446, 89] width 124 height 15
click at [518, 90] on icon "button" at bounding box center [518, 89] width 13 height 13
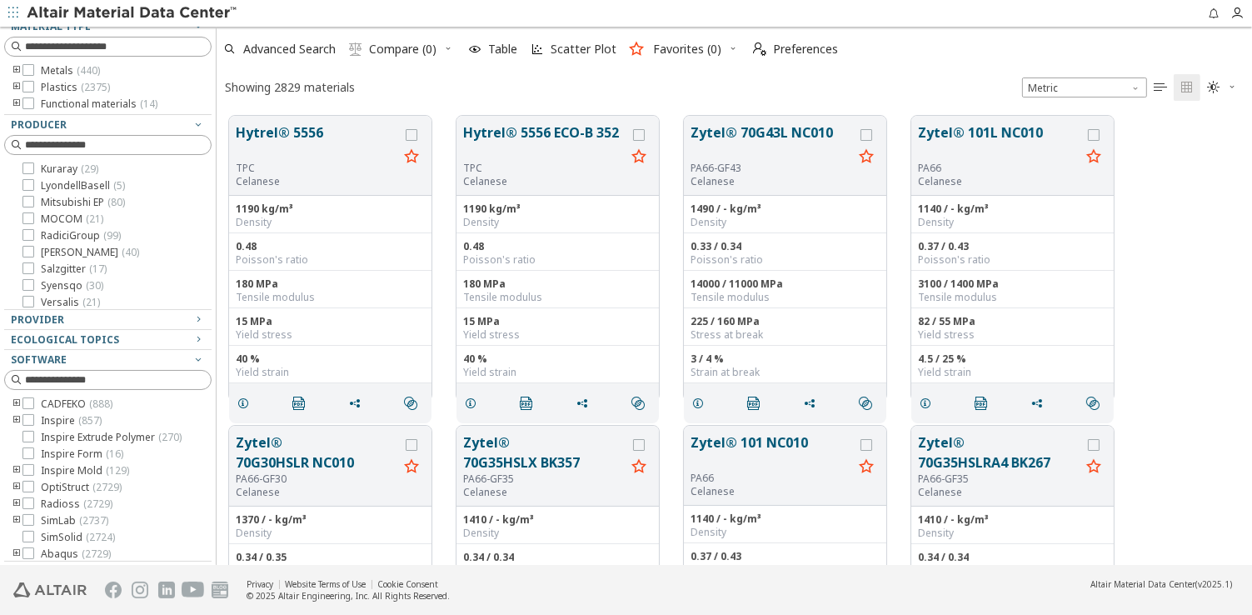
scroll to position [10, 10]
click at [32, 455] on icon at bounding box center [28, 453] width 12 height 12
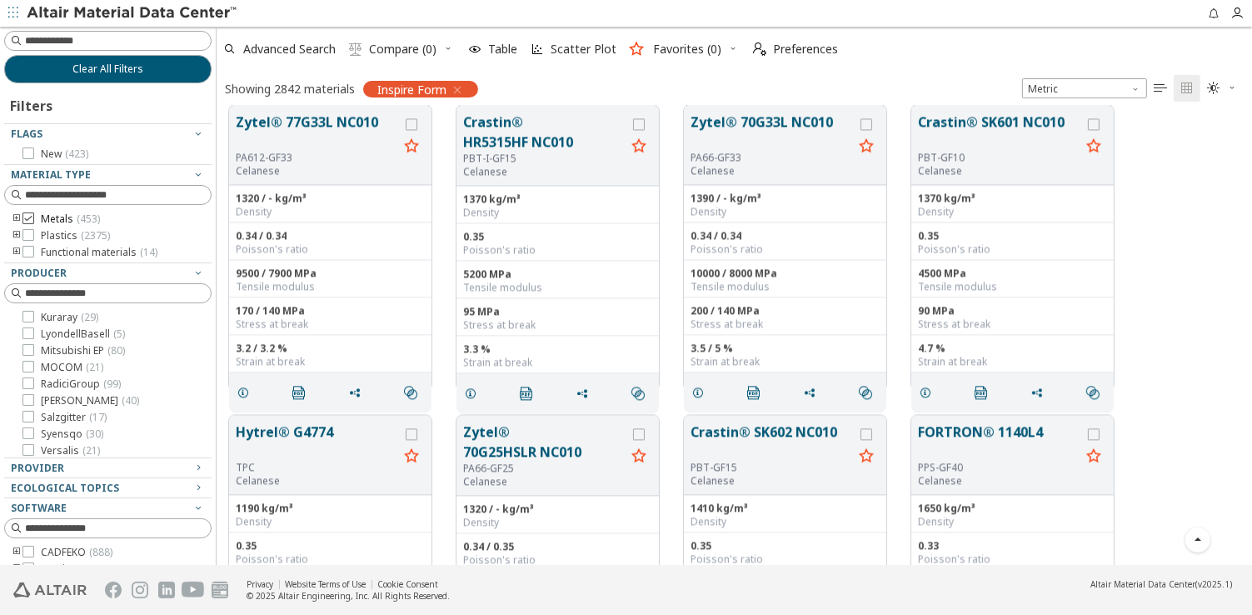
click at [35, 219] on label "Metals ( 453 )" at bounding box center [60, 218] width 77 height 13
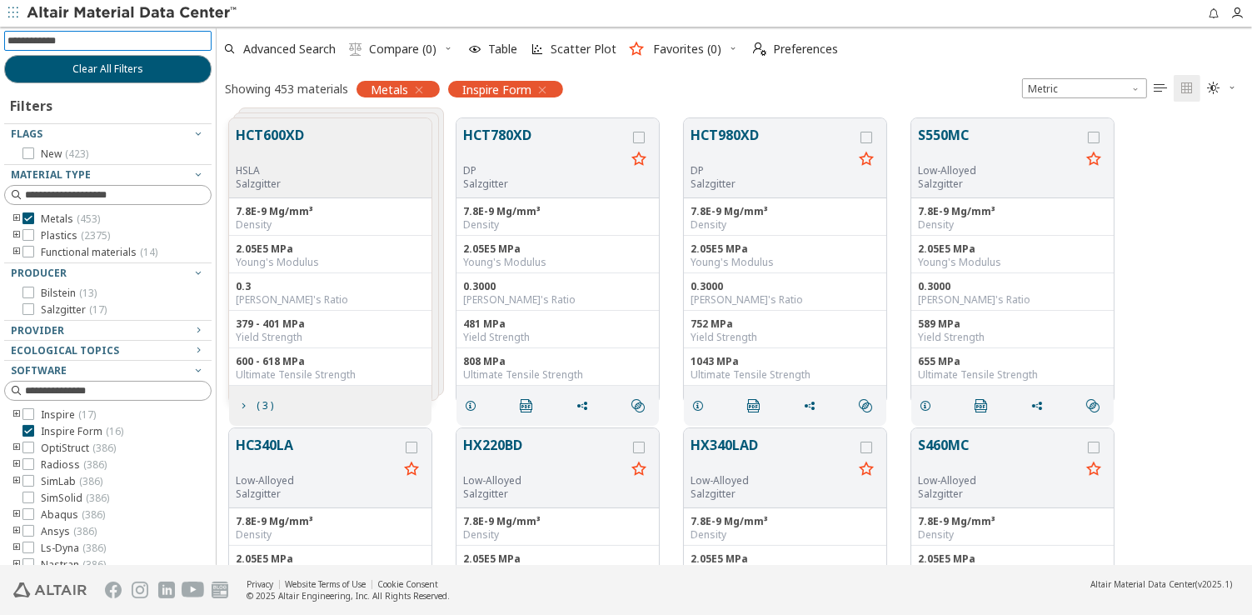
click at [102, 40] on input at bounding box center [109, 41] width 204 height 18
paste input "********"
type input "********"
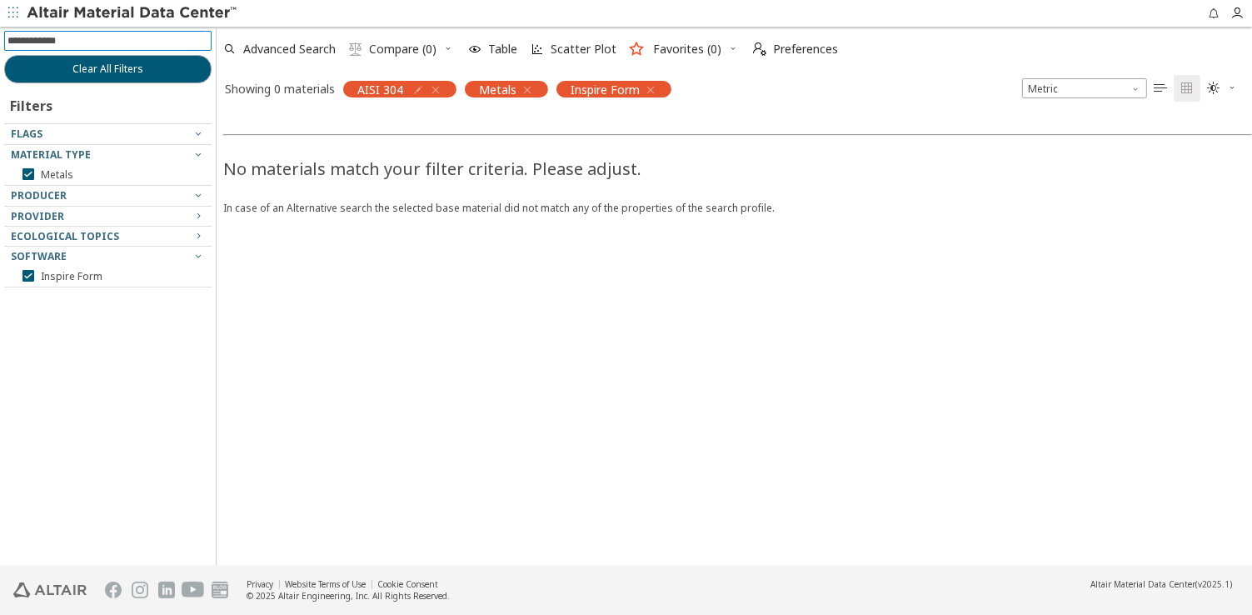
click at [650, 91] on icon "button" at bounding box center [650, 89] width 13 height 13
click at [528, 88] on icon "button" at bounding box center [527, 89] width 13 height 13
